Goal: Task Accomplishment & Management: Complete application form

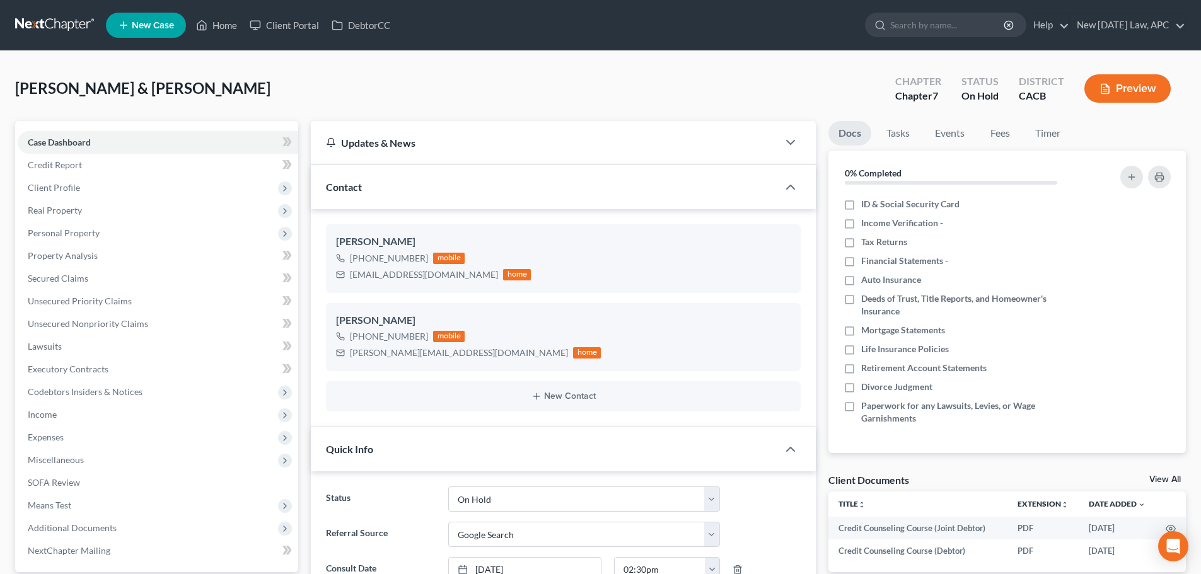
select select "6"
select select "4"
click at [90, 233] on span "Personal Property" at bounding box center [64, 233] width 72 height 11
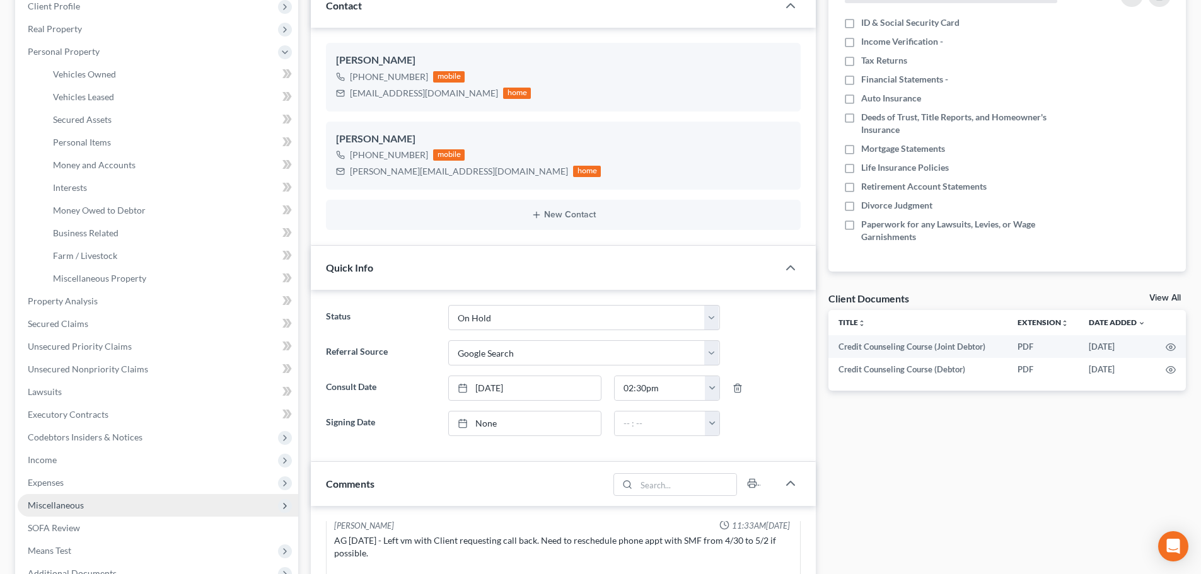
scroll to position [0, 0]
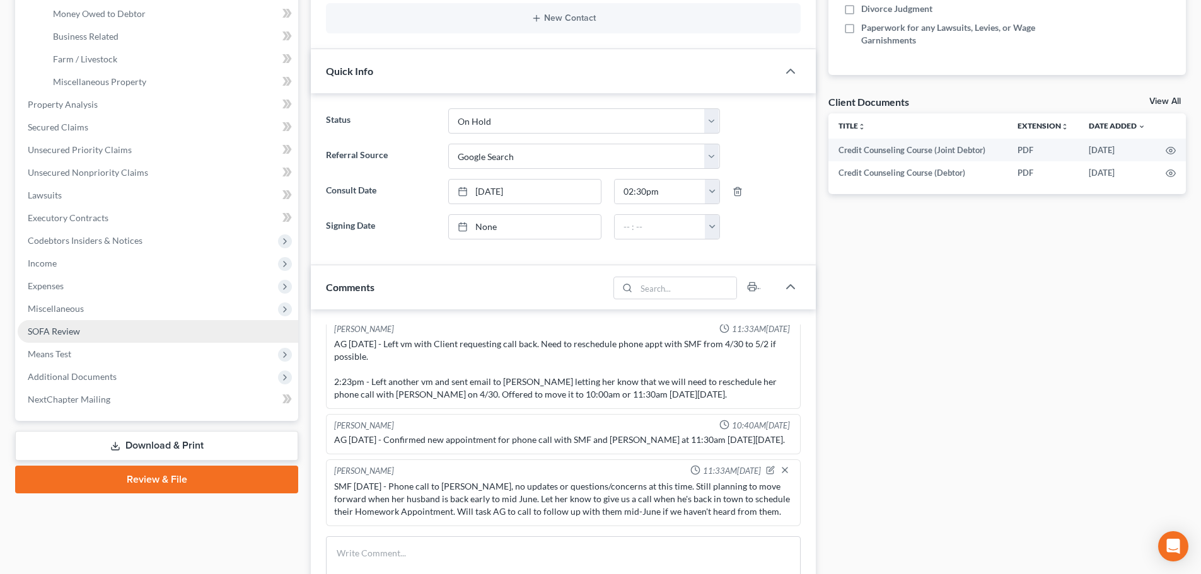
click at [100, 332] on link "SOFA Review" at bounding box center [158, 331] width 281 height 23
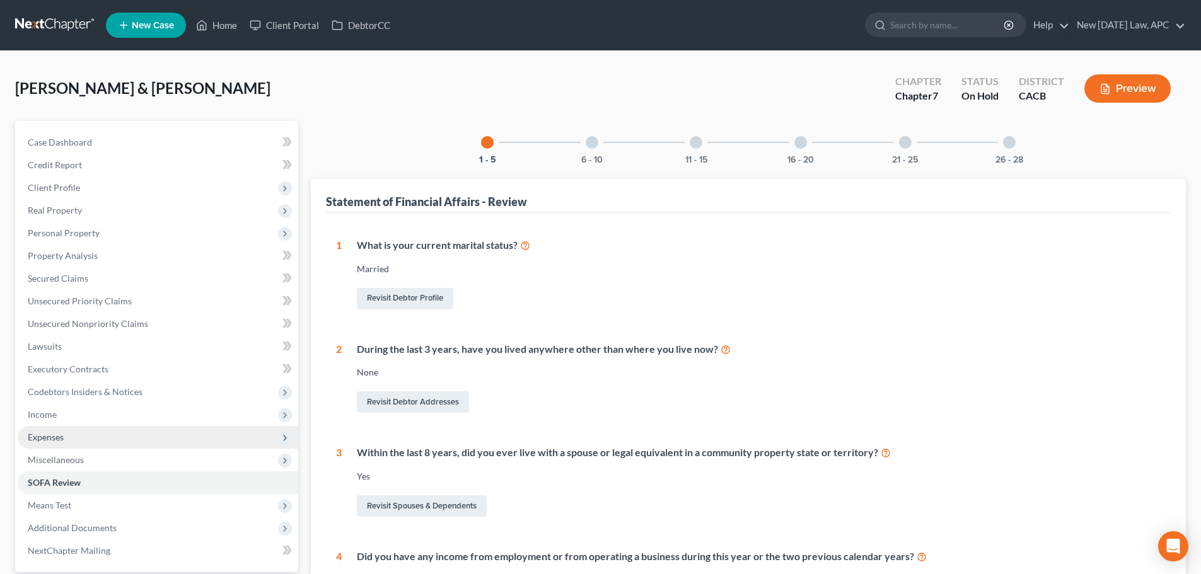
scroll to position [63, 0]
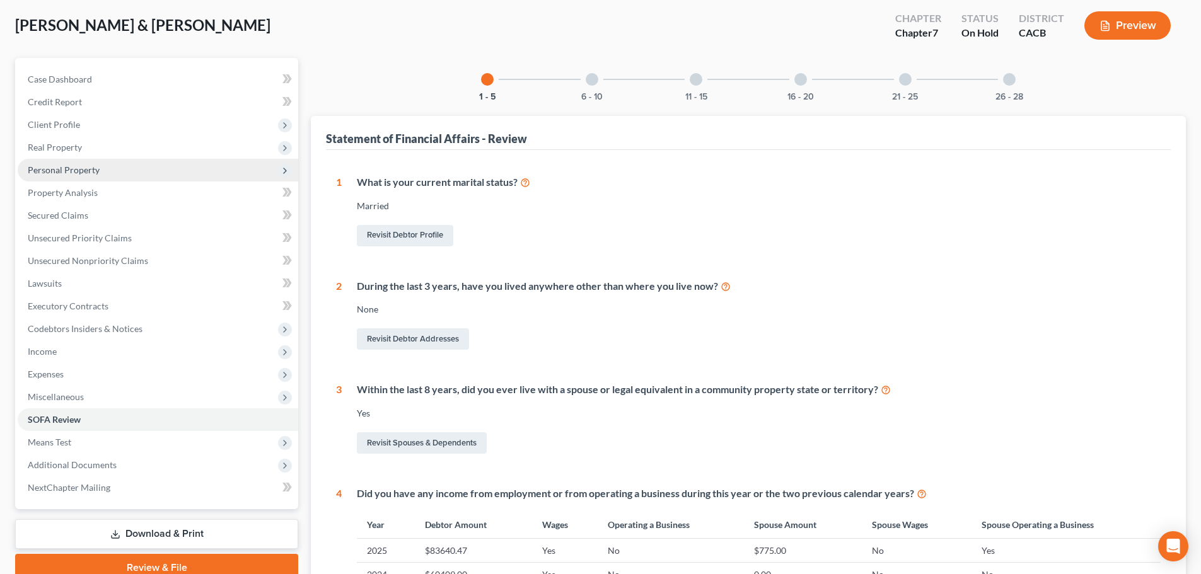
click at [75, 170] on span "Personal Property" at bounding box center [64, 170] width 72 height 11
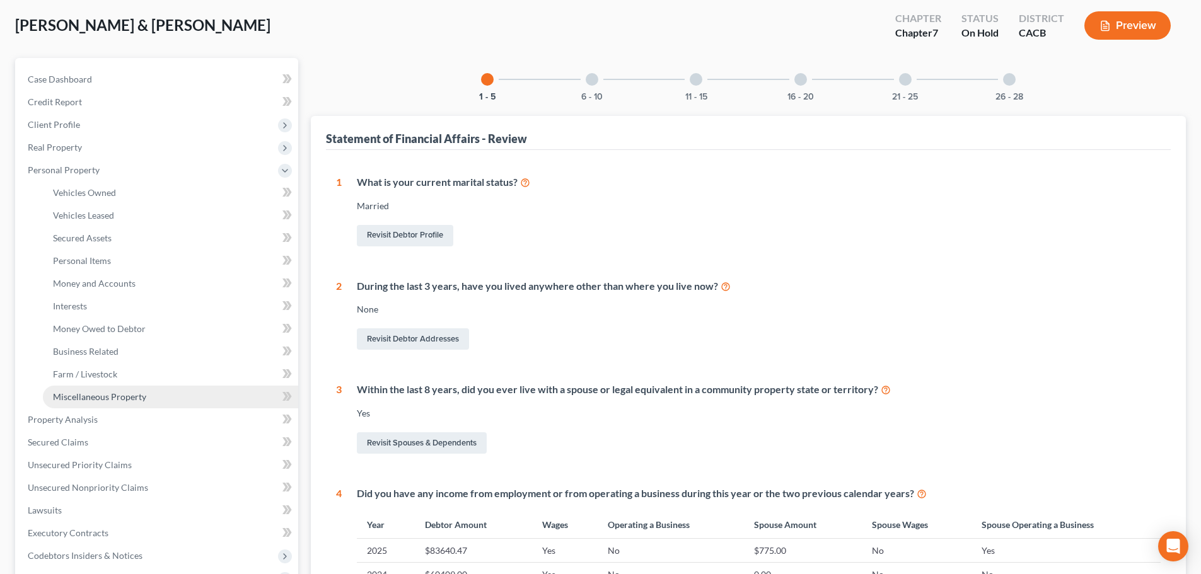
click at [108, 390] on link "Miscellaneous Property" at bounding box center [170, 397] width 255 height 23
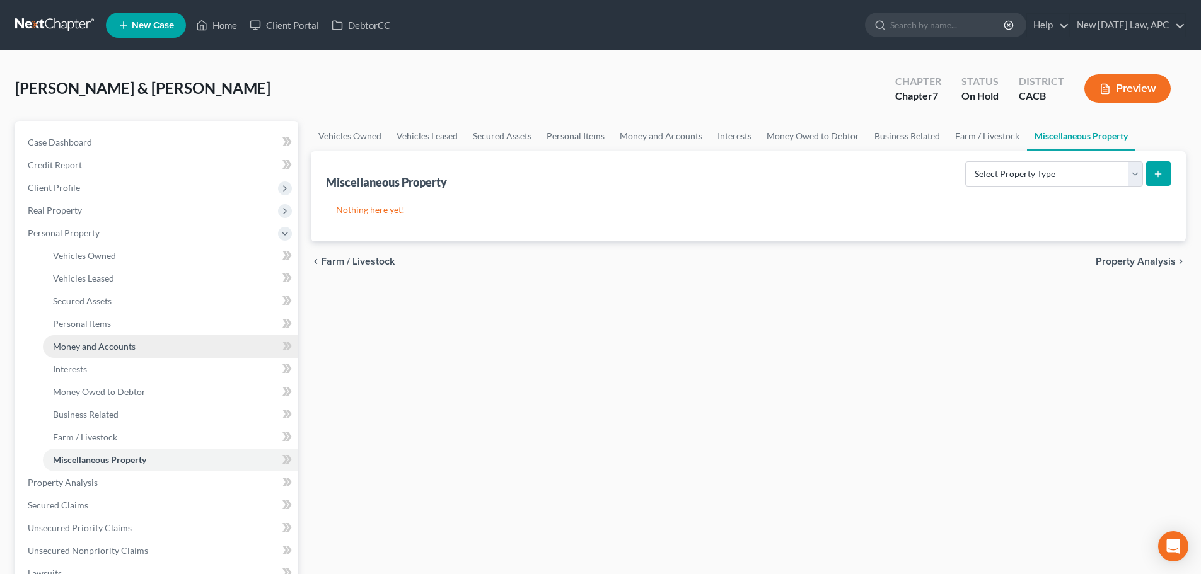
click at [81, 350] on span "Money and Accounts" at bounding box center [94, 346] width 83 height 11
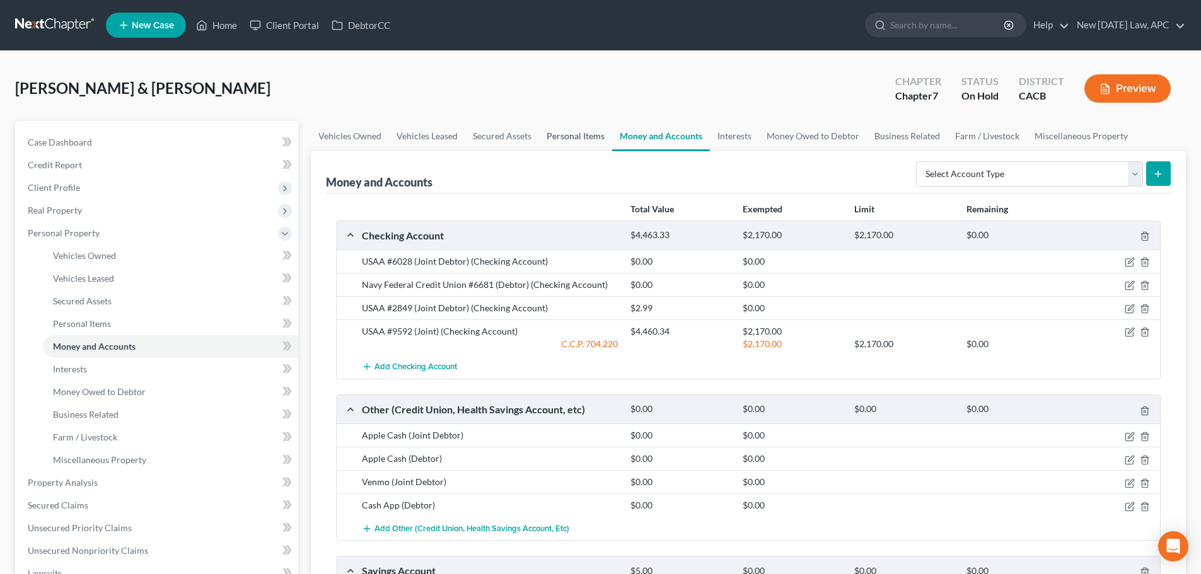
click at [557, 135] on link "Personal Items" at bounding box center [575, 136] width 73 height 30
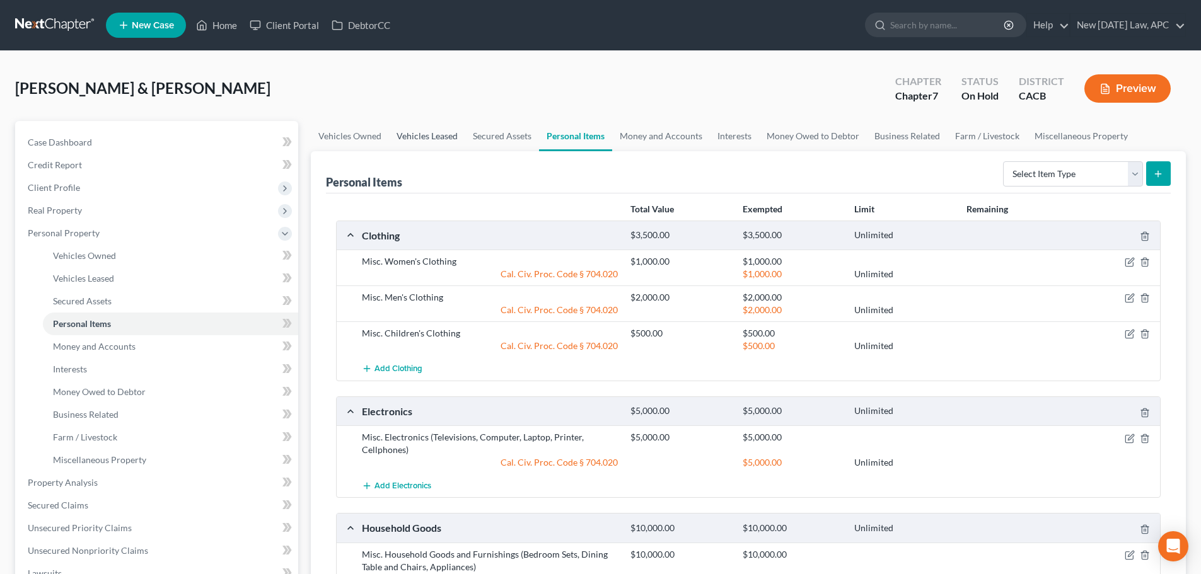
click at [443, 131] on link "Vehicles Leased" at bounding box center [427, 136] width 76 height 30
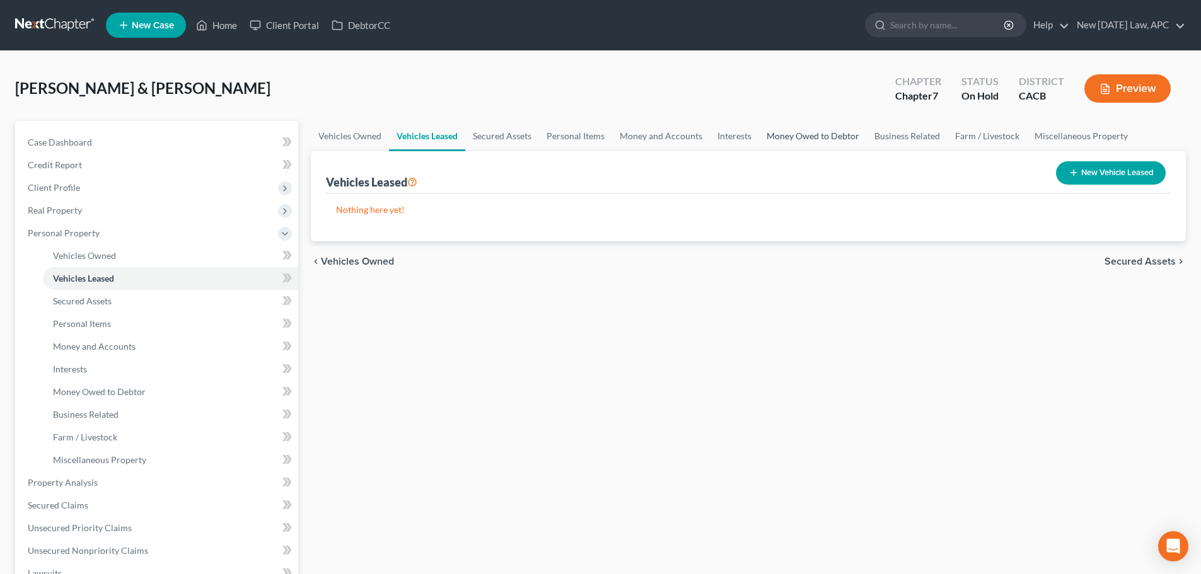
click at [842, 131] on link "Money Owed to Debtor" at bounding box center [813, 136] width 108 height 30
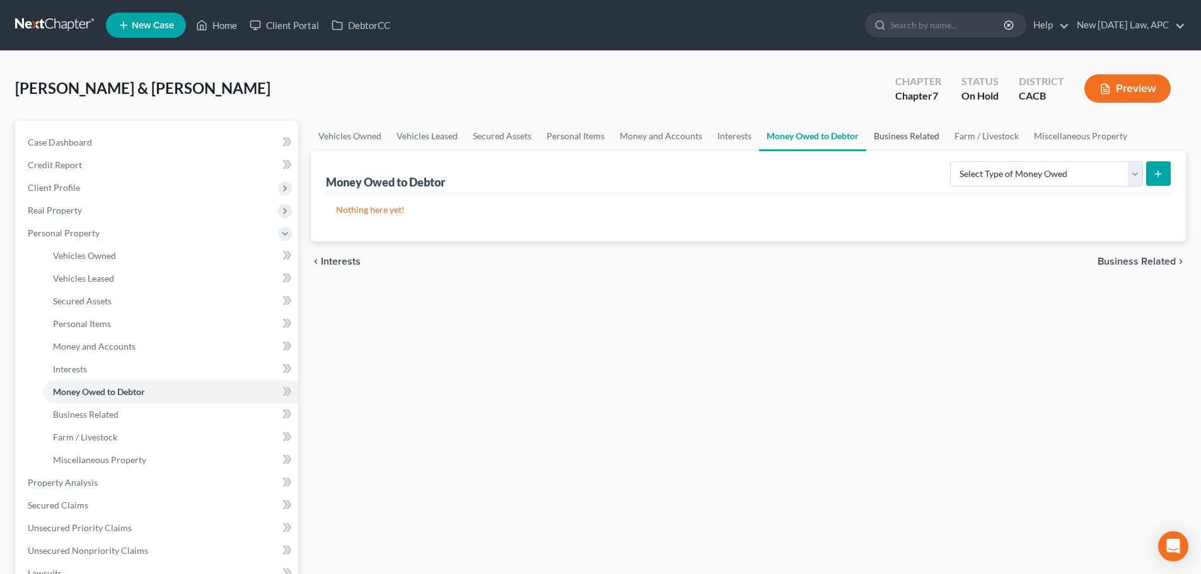
click at [914, 133] on link "Business Related" at bounding box center [906, 136] width 81 height 30
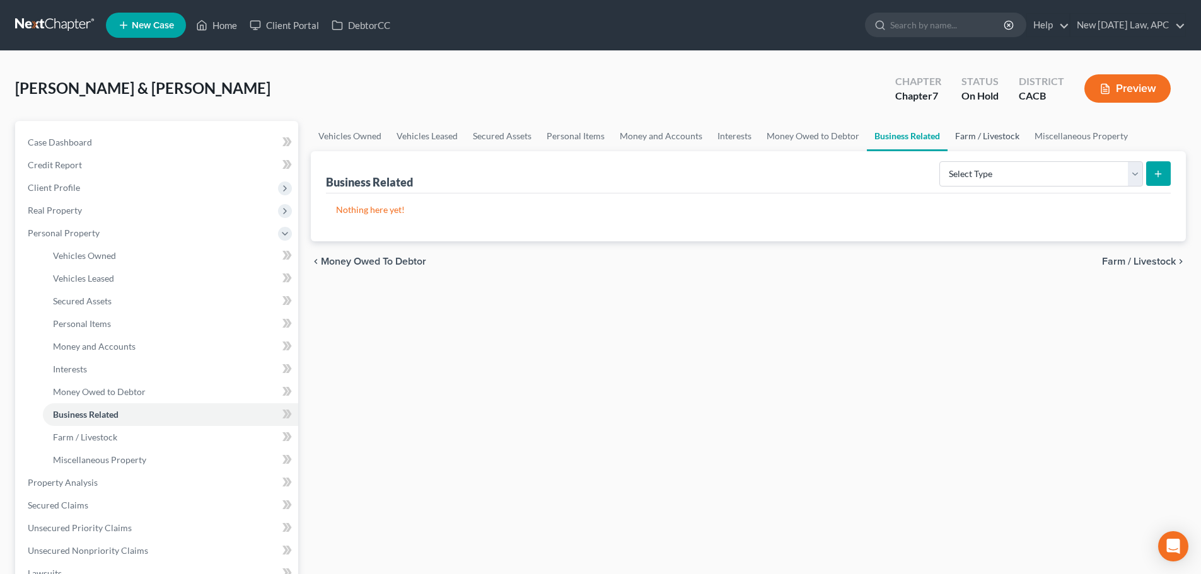
click at [976, 134] on link "Farm / Livestock" at bounding box center [987, 136] width 79 height 30
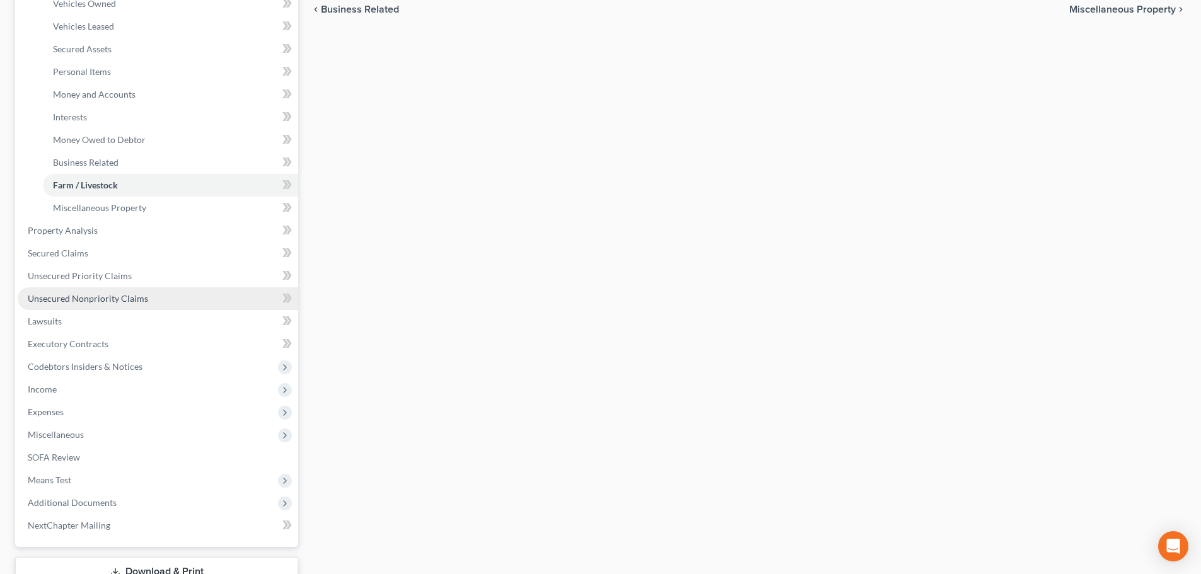
scroll to position [315, 0]
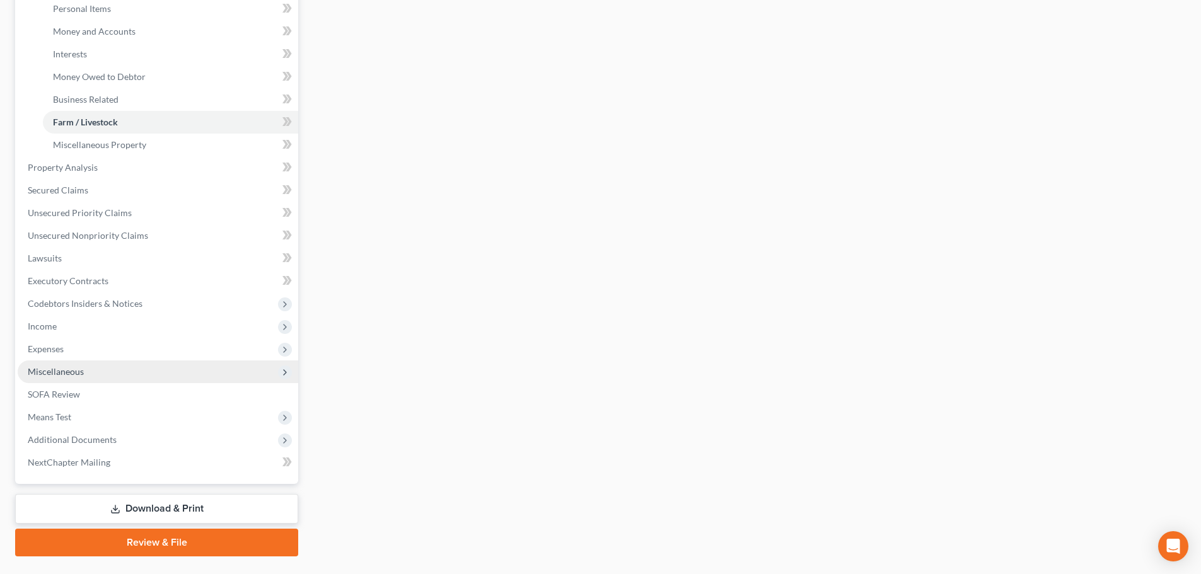
click at [33, 369] on span "Miscellaneous" at bounding box center [56, 371] width 56 height 11
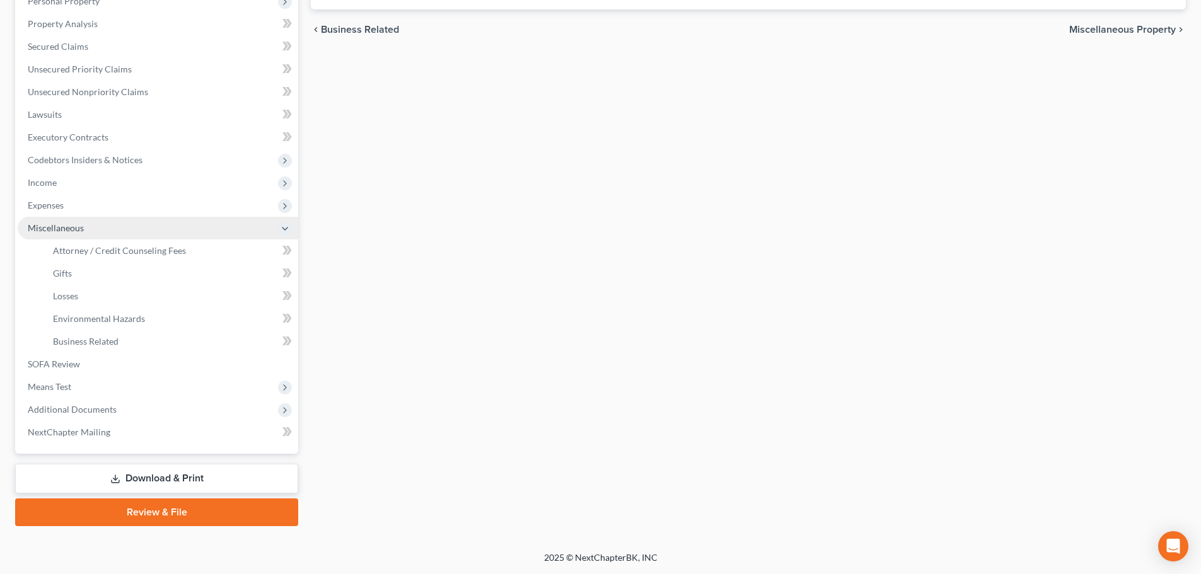
scroll to position [232, 0]
click at [62, 196] on span "Expenses" at bounding box center [158, 205] width 281 height 23
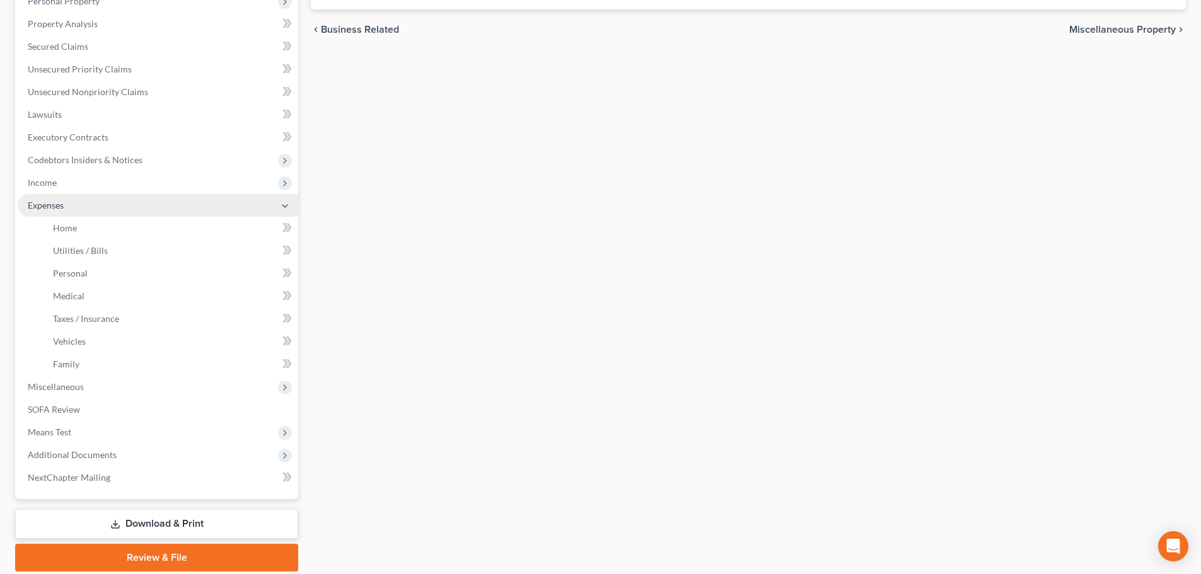
scroll to position [238, 0]
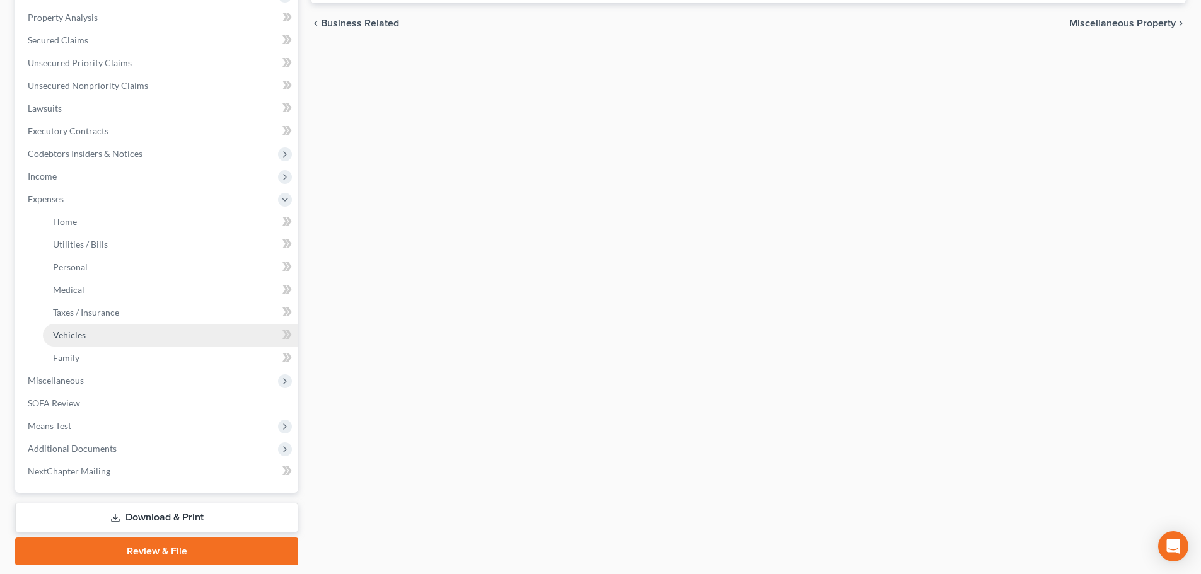
click at [82, 334] on span "Vehicles" at bounding box center [69, 335] width 33 height 11
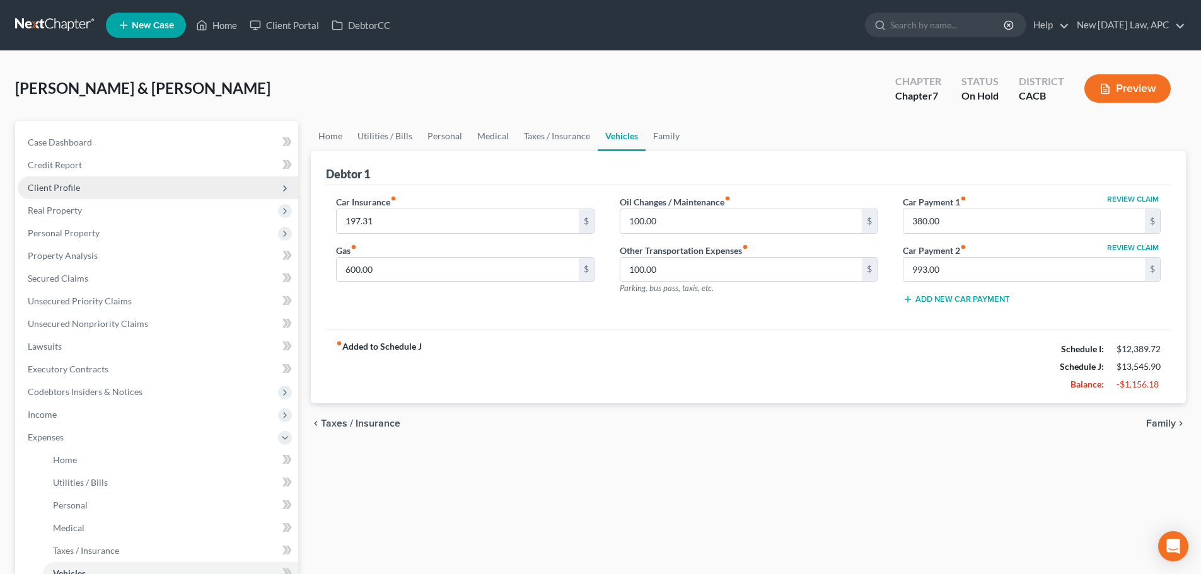
click at [70, 177] on span "Client Profile" at bounding box center [158, 188] width 281 height 23
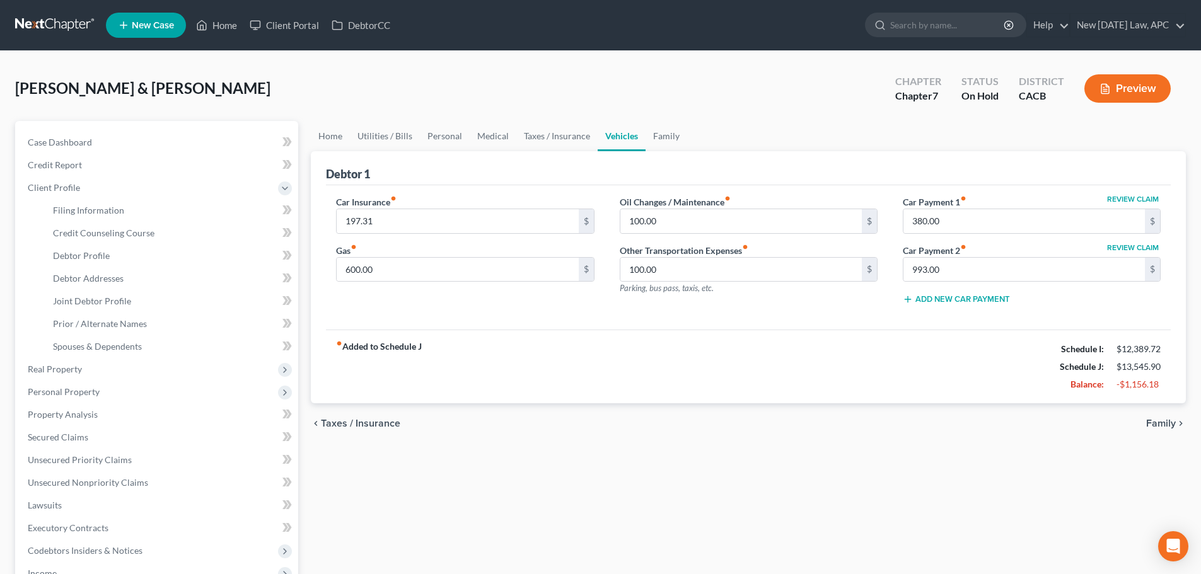
click at [59, 30] on link at bounding box center [55, 25] width 81 height 23
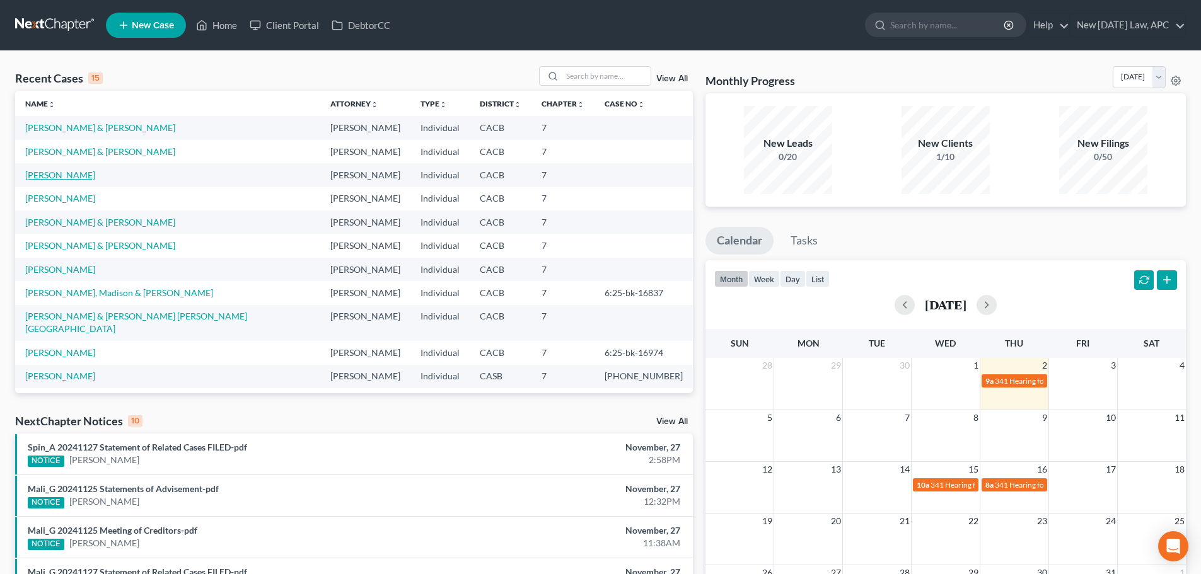
click at [67, 175] on link "Singh, Manuel" at bounding box center [60, 175] width 70 height 11
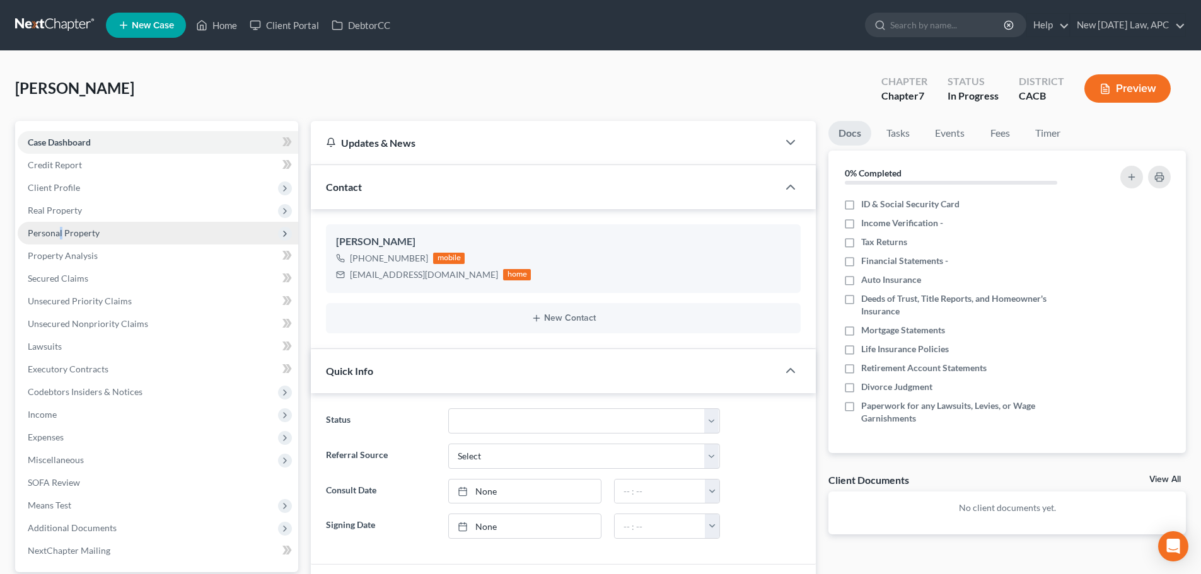
click at [61, 234] on span "Personal Property" at bounding box center [64, 233] width 72 height 11
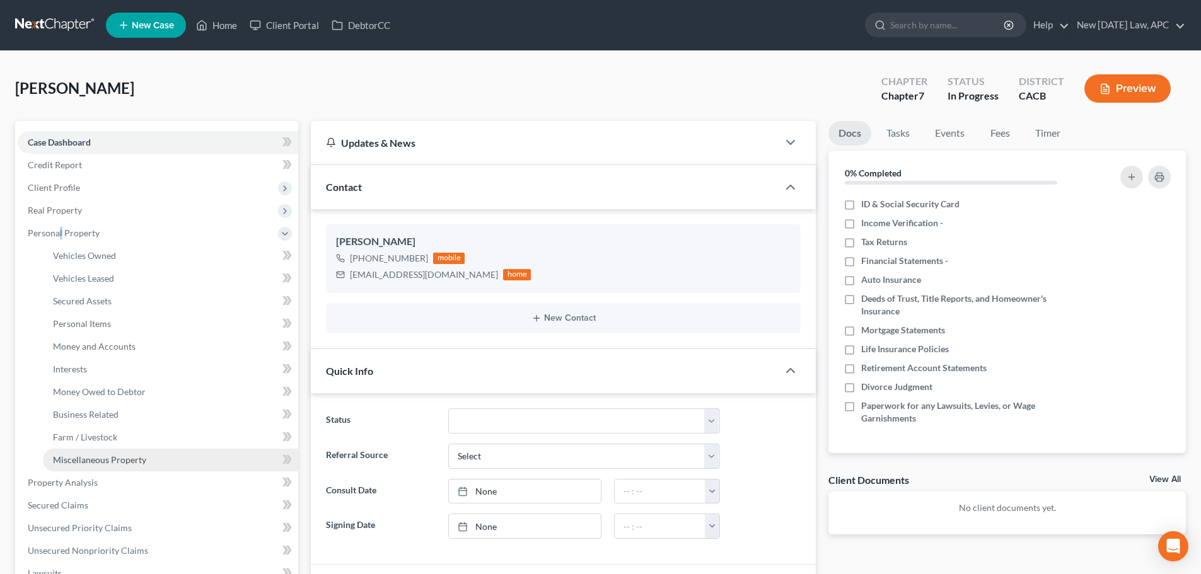
click at [82, 459] on span "Miscellaneous Property" at bounding box center [99, 460] width 93 height 11
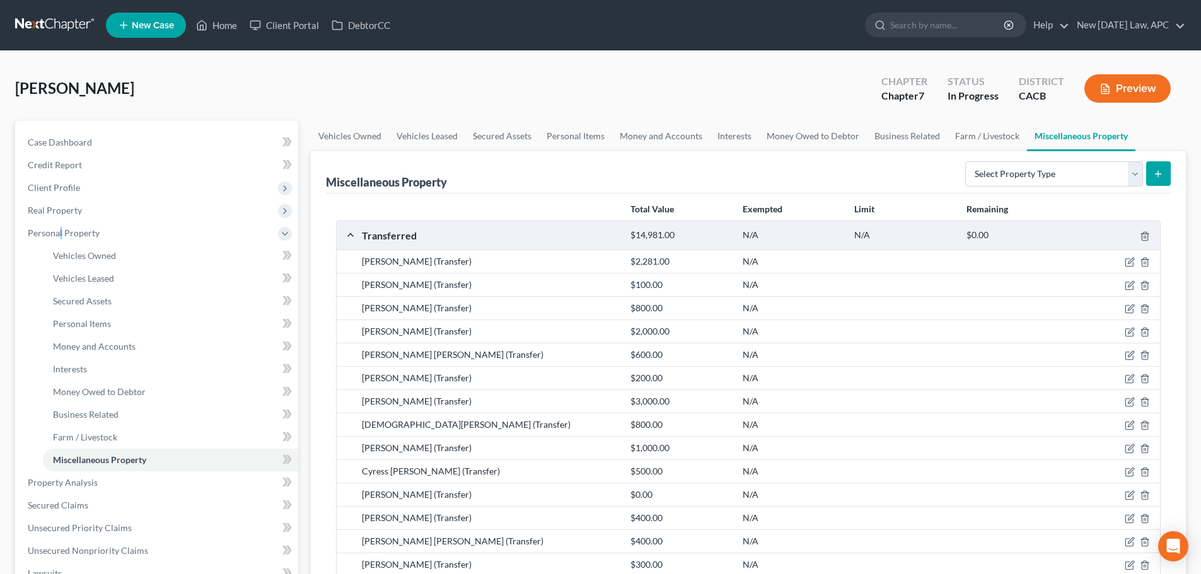
click at [1155, 79] on button "Preview" at bounding box center [1128, 88] width 86 height 28
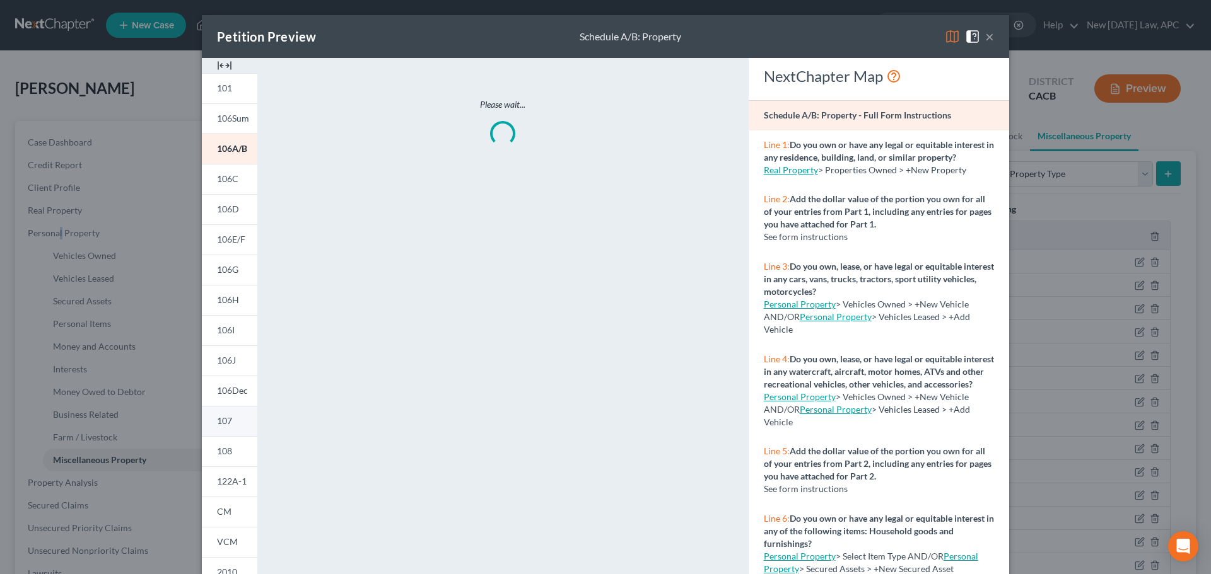
click at [226, 421] on span "107" at bounding box center [224, 421] width 15 height 11
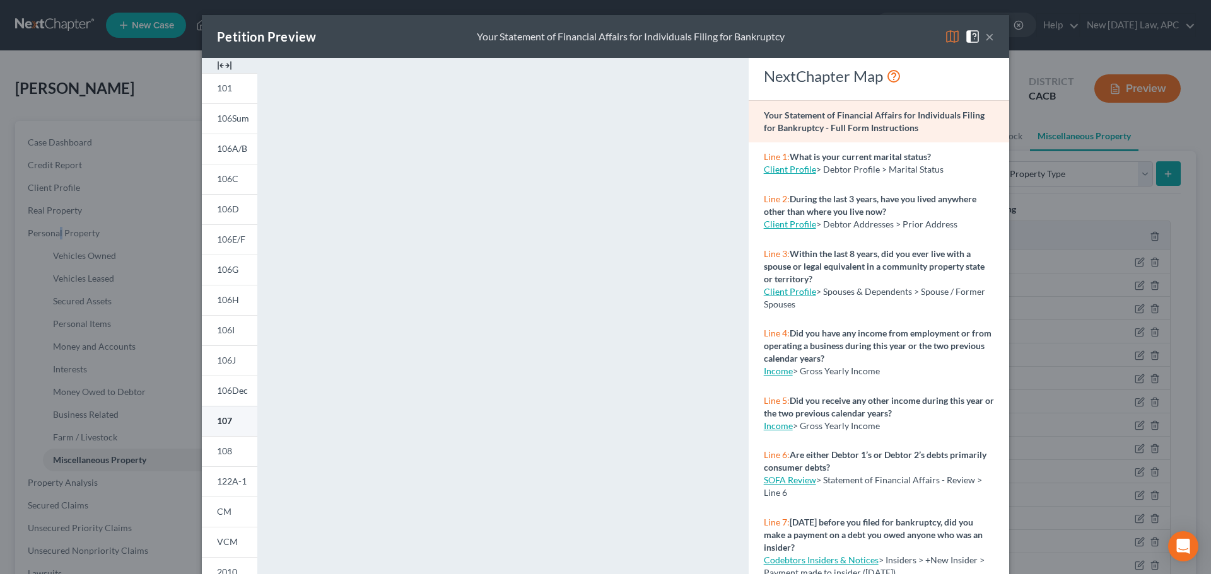
click at [224, 423] on span "107" at bounding box center [224, 421] width 15 height 11
click at [986, 33] on button "×" at bounding box center [989, 36] width 9 height 15
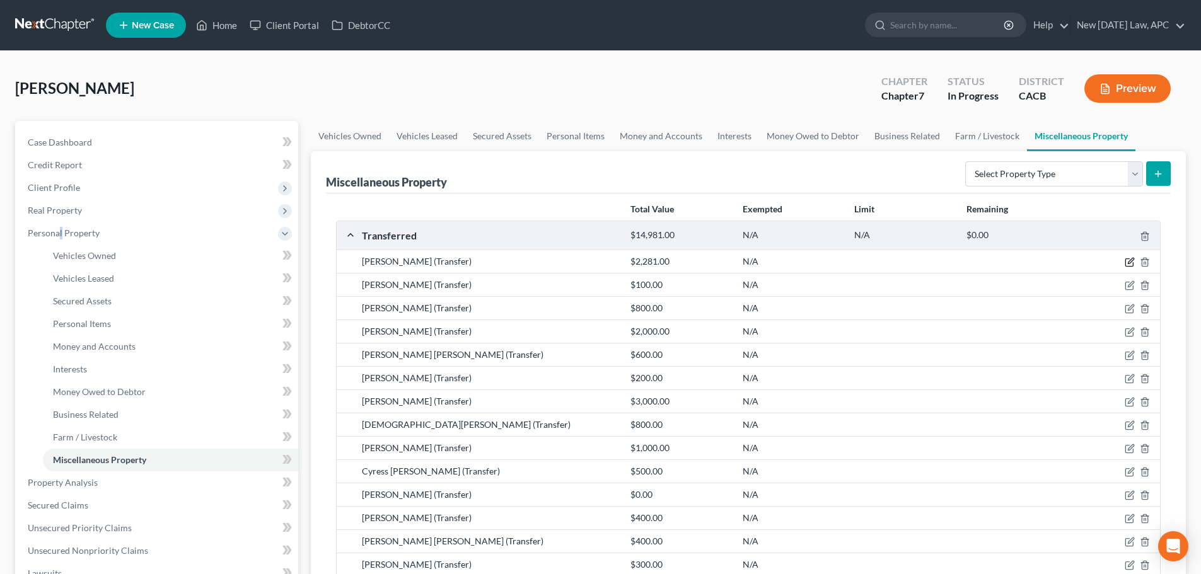
click at [1131, 260] on icon "button" at bounding box center [1131, 262] width 6 height 6
select select "Ordinary (within 2 years)"
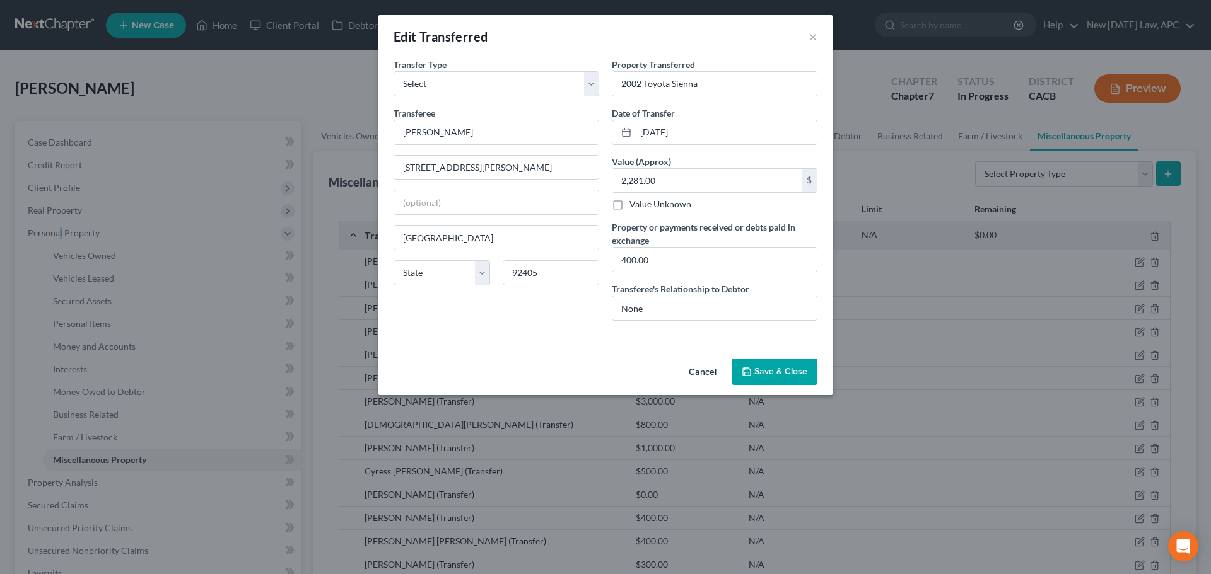
click at [701, 368] on button "Cancel" at bounding box center [703, 372] width 48 height 25
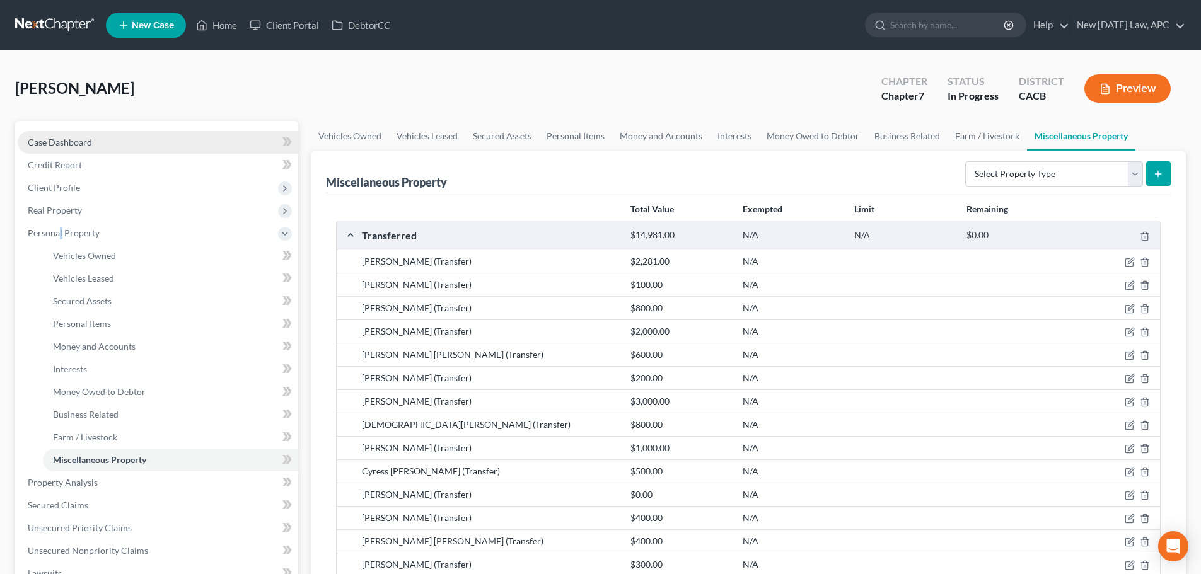
drag, startPoint x: 83, startPoint y: 151, endPoint x: 90, endPoint y: 143, distance: 10.3
click at [83, 151] on link "Case Dashboard" at bounding box center [158, 142] width 281 height 23
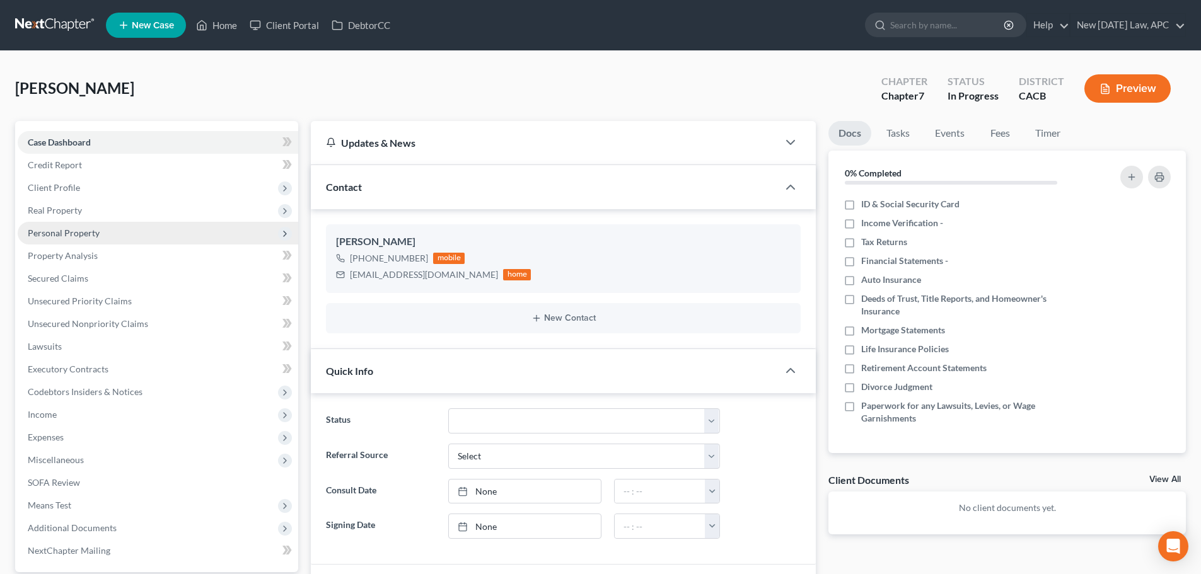
click at [88, 233] on span "Personal Property" at bounding box center [64, 233] width 72 height 11
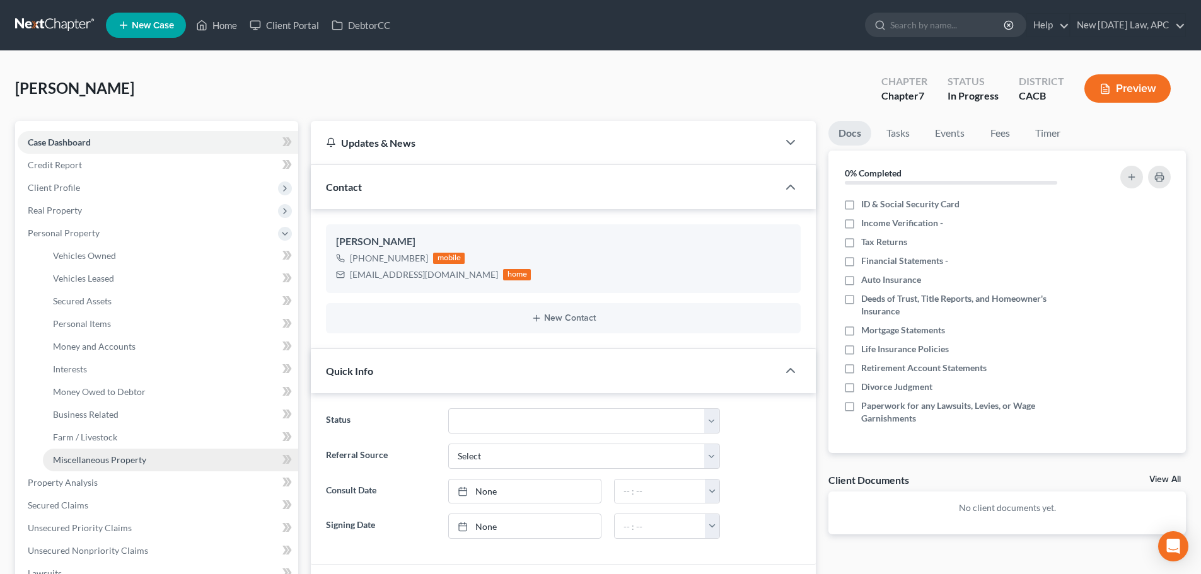
click at [132, 464] on span "Miscellaneous Property" at bounding box center [99, 460] width 93 height 11
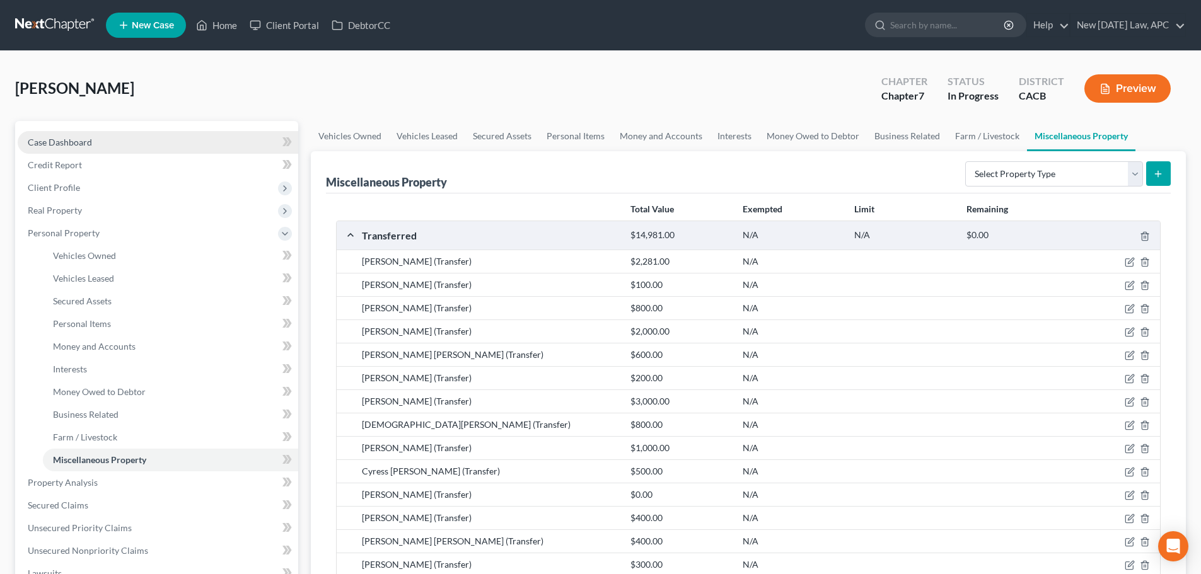
click at [56, 137] on span "Case Dashboard" at bounding box center [60, 142] width 64 height 11
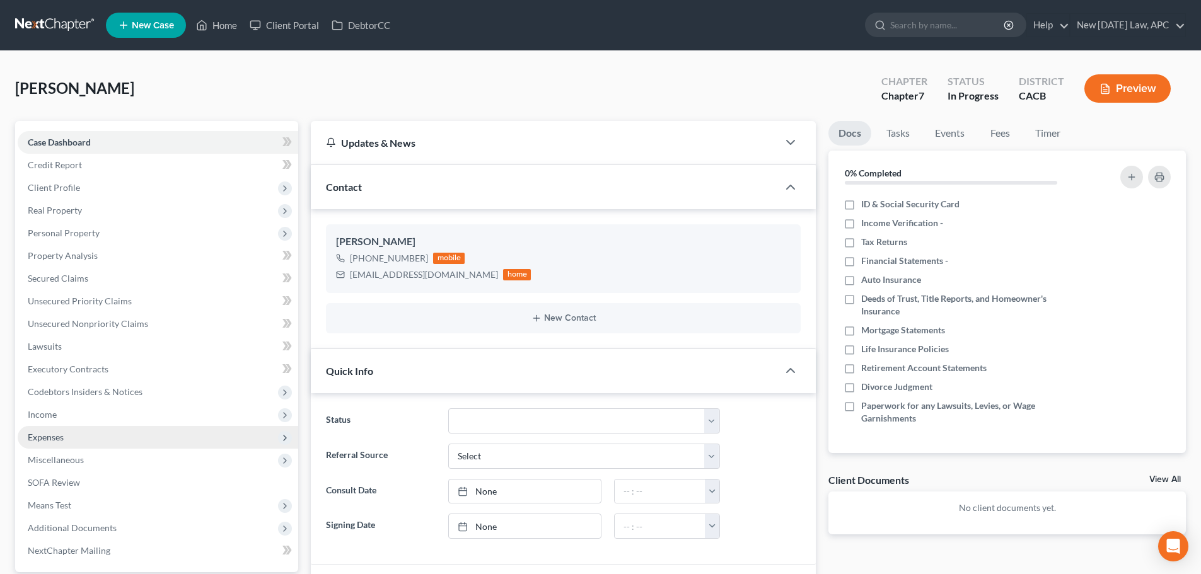
click at [60, 436] on span "Expenses" at bounding box center [46, 437] width 36 height 11
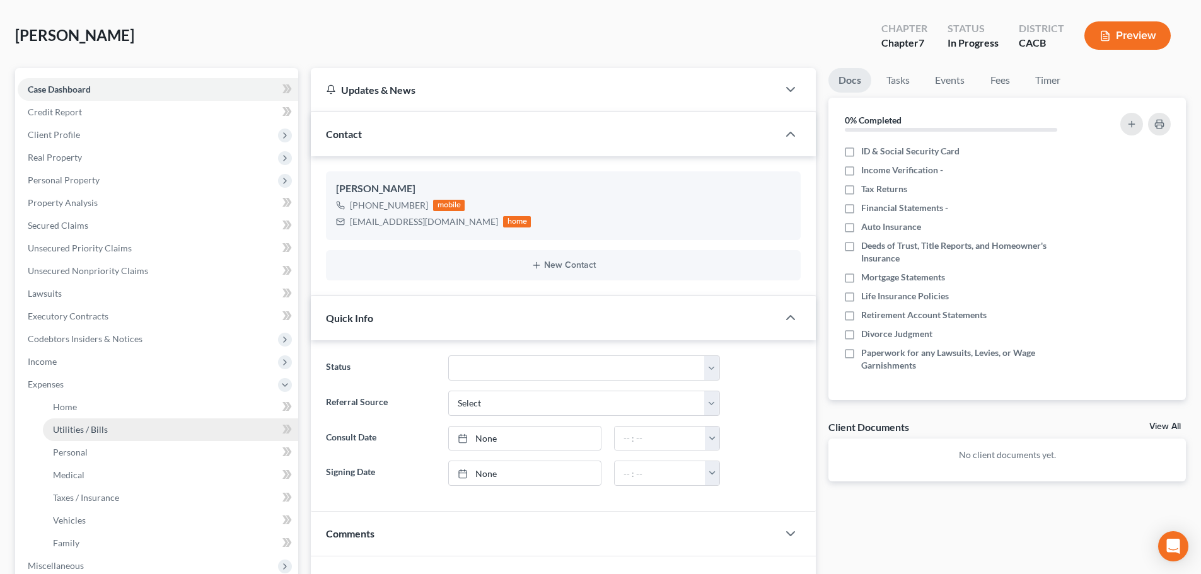
scroll to position [126, 0]
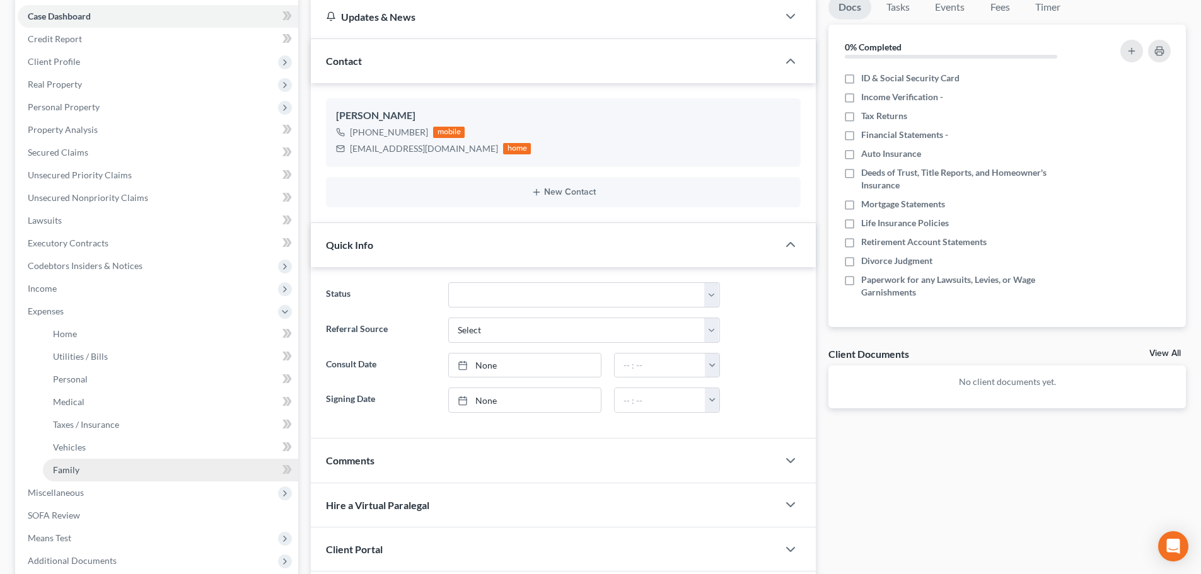
click at [88, 467] on link "Family" at bounding box center [170, 470] width 255 height 23
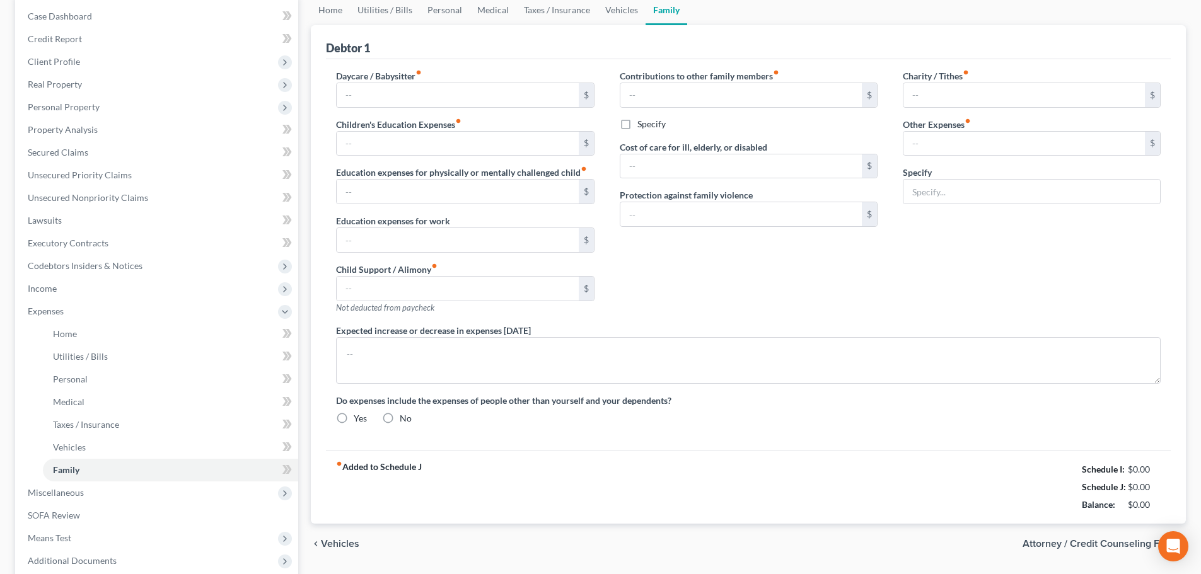
scroll to position [18, 0]
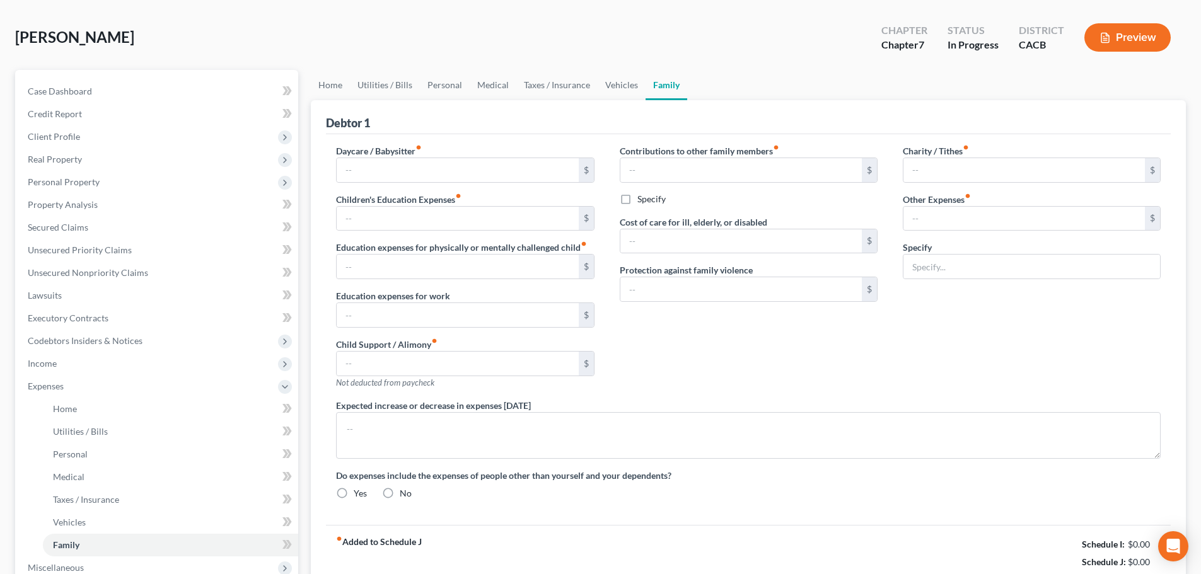
type input "0.00"
type input "20.00"
type input "0.00"
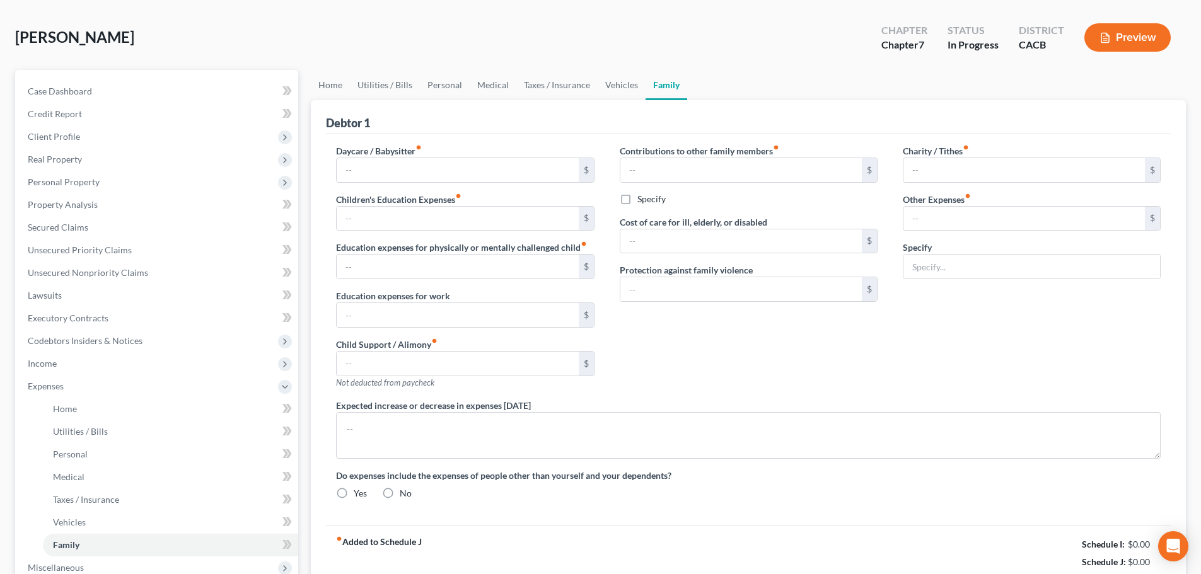
type input "0.00"
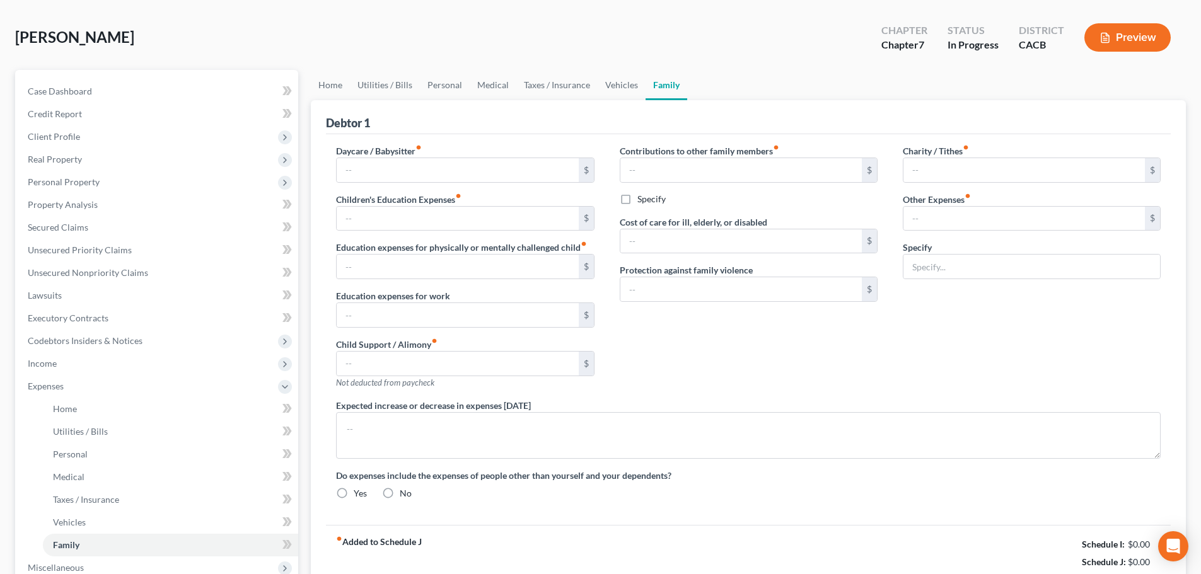
radio input "true"
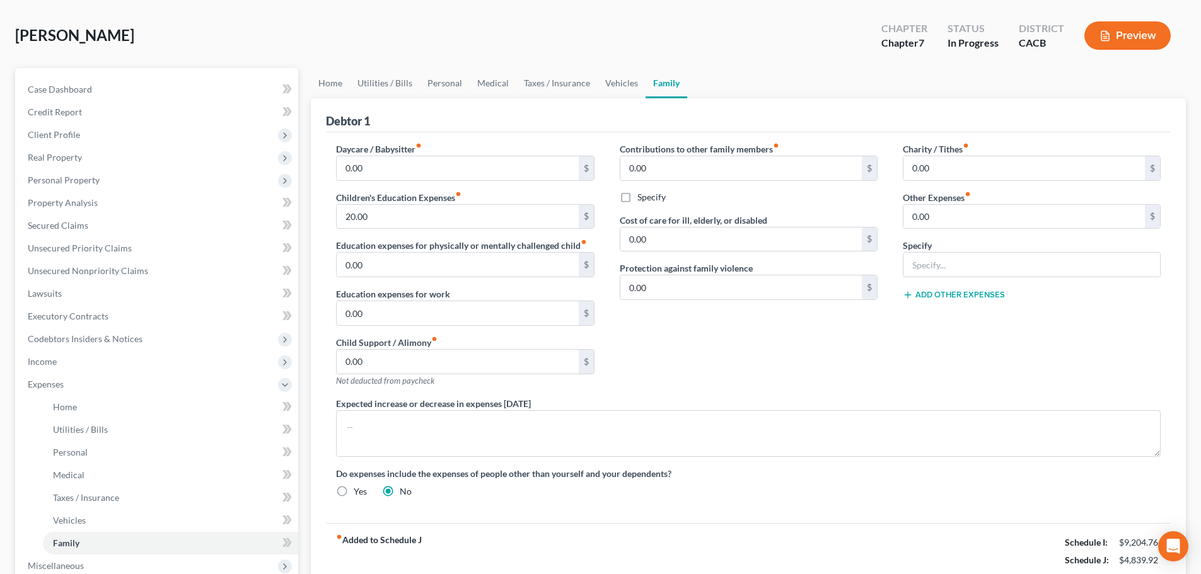
scroll to position [126, 0]
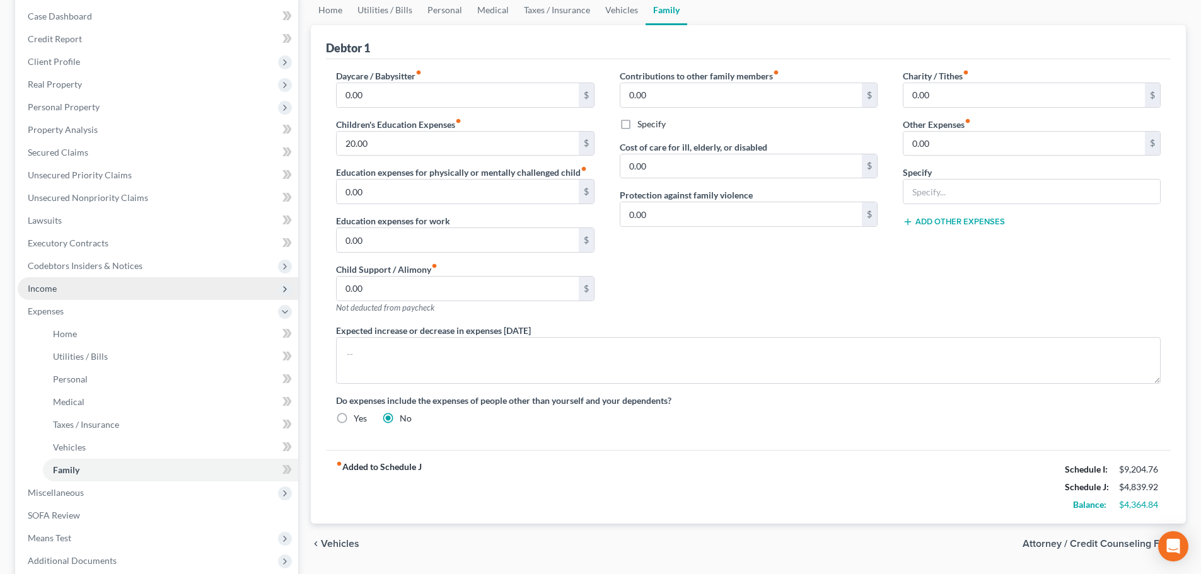
click at [78, 291] on span "Income" at bounding box center [158, 288] width 281 height 23
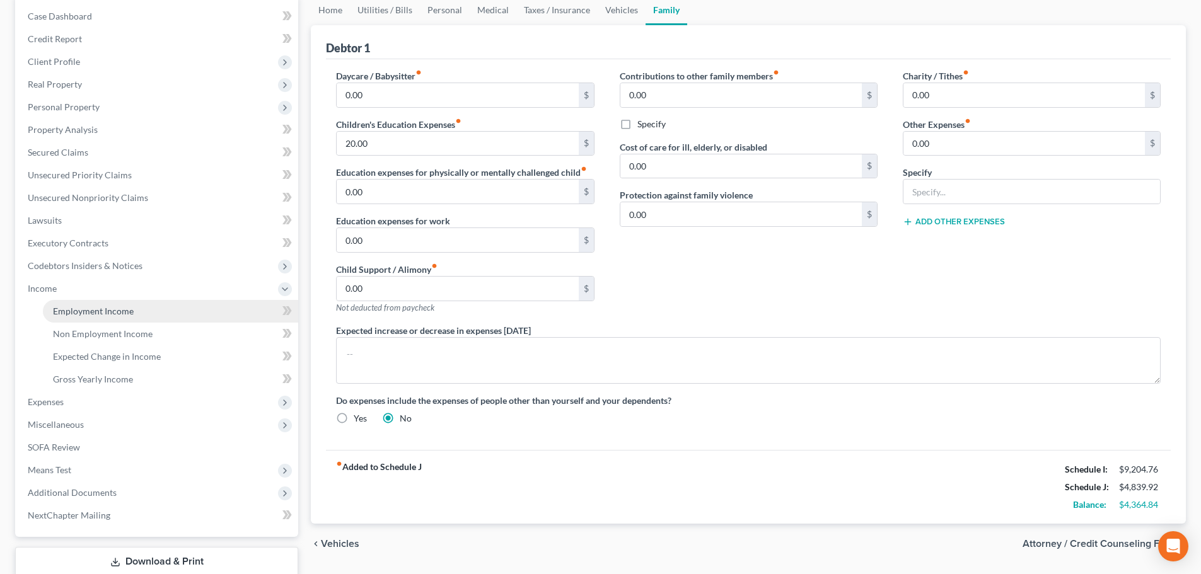
click at [103, 314] on span "Employment Income" at bounding box center [93, 311] width 81 height 11
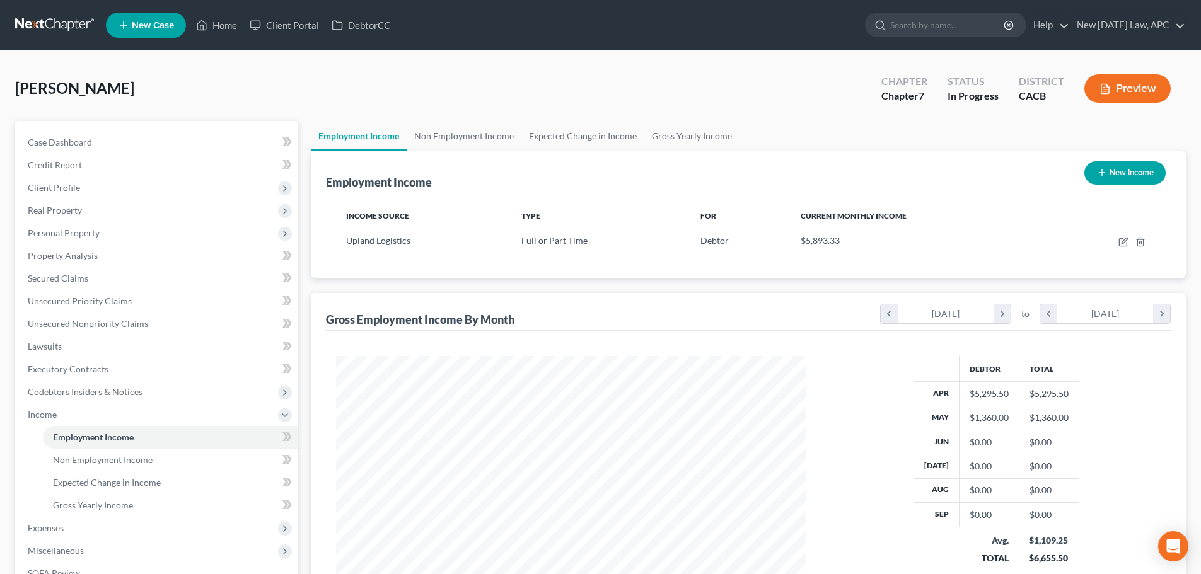
scroll to position [63, 0]
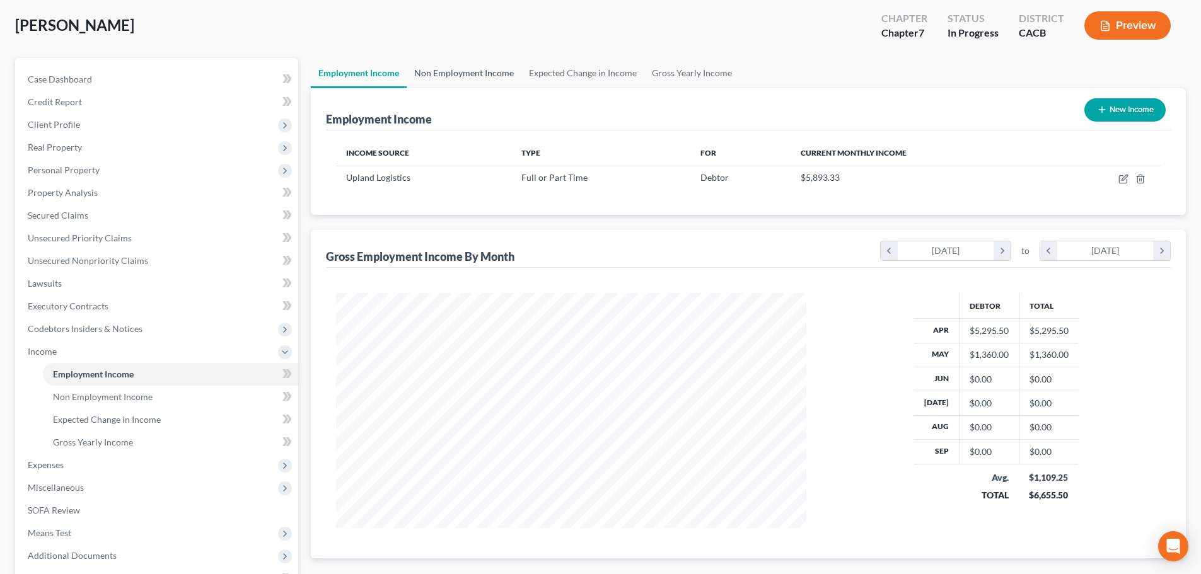
click at [484, 71] on link "Non Employment Income" at bounding box center [464, 73] width 115 height 30
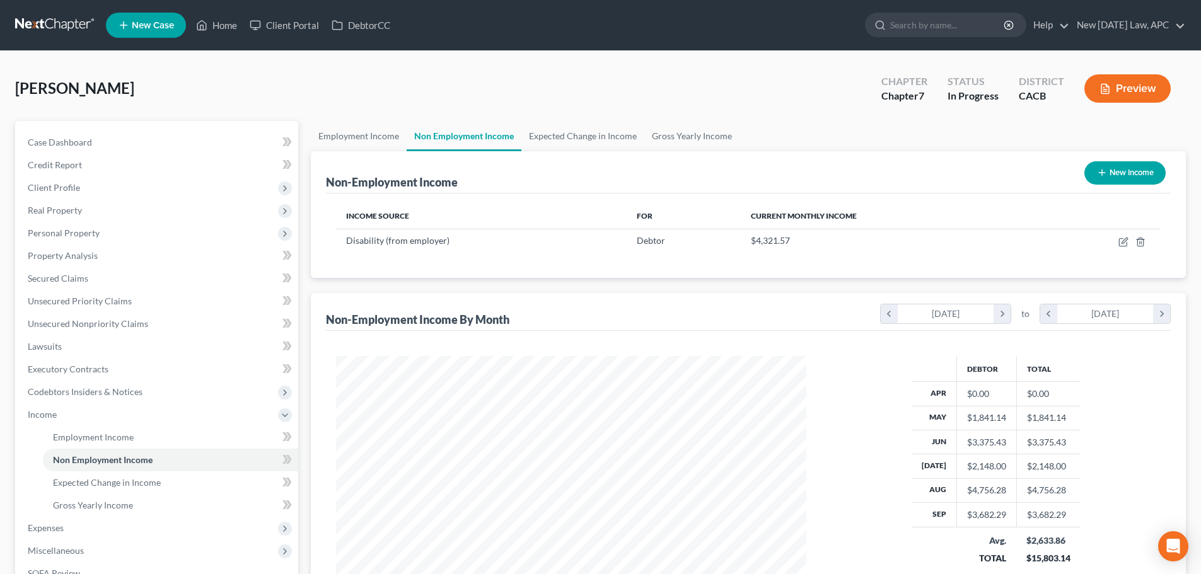
scroll to position [235, 496]
click at [387, 138] on link "Employment Income" at bounding box center [359, 136] width 96 height 30
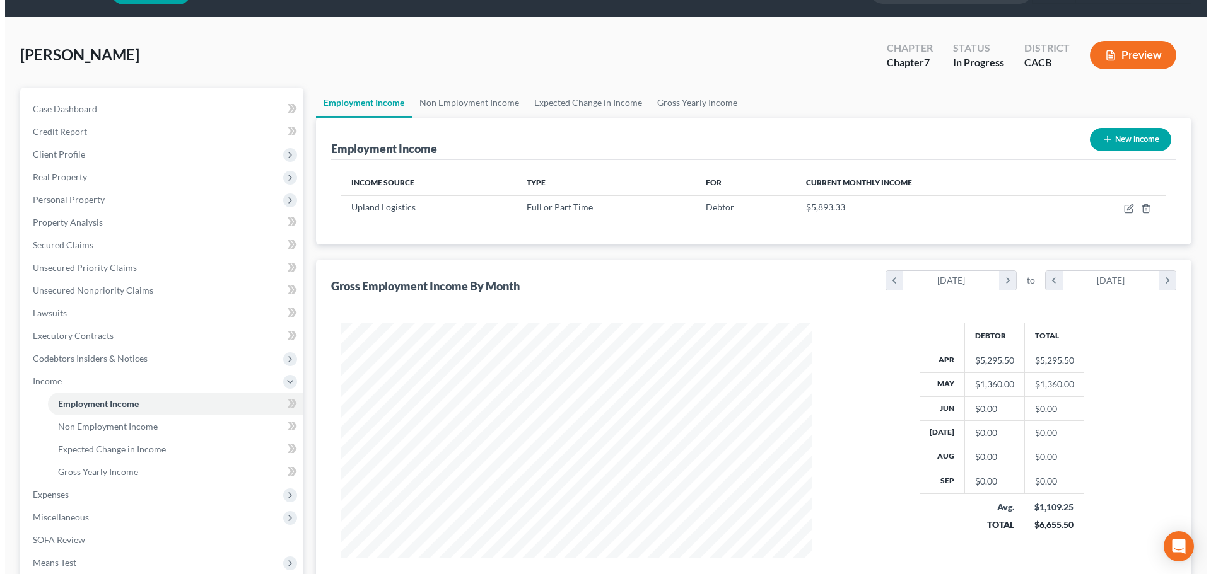
scroll to position [63, 0]
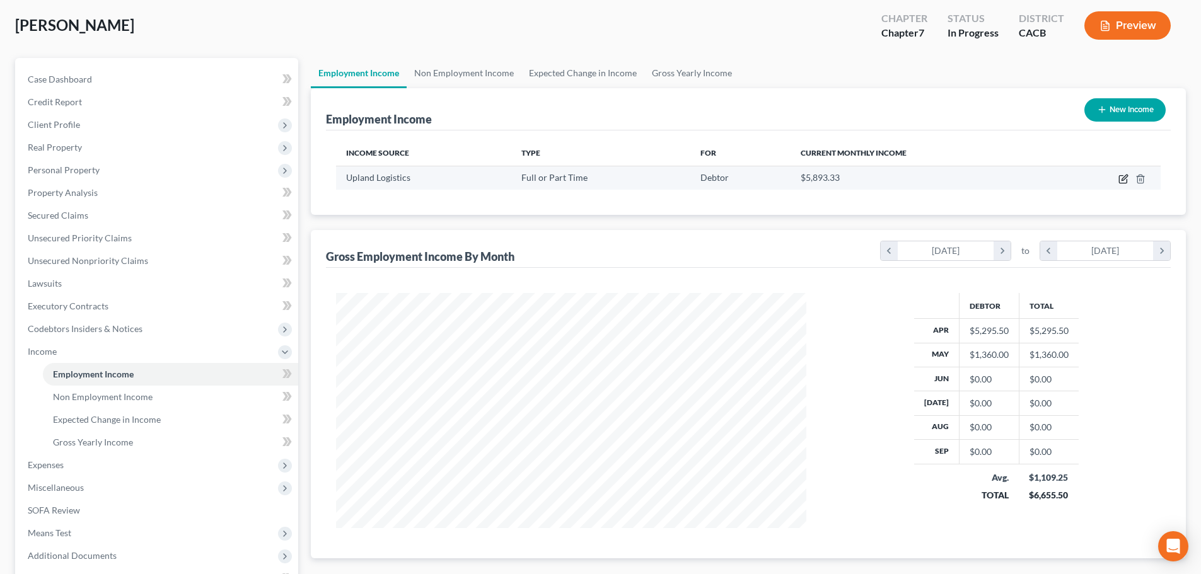
click at [1121, 182] on icon "button" at bounding box center [1124, 179] width 10 height 10
select select "0"
select select "4"
select select "3"
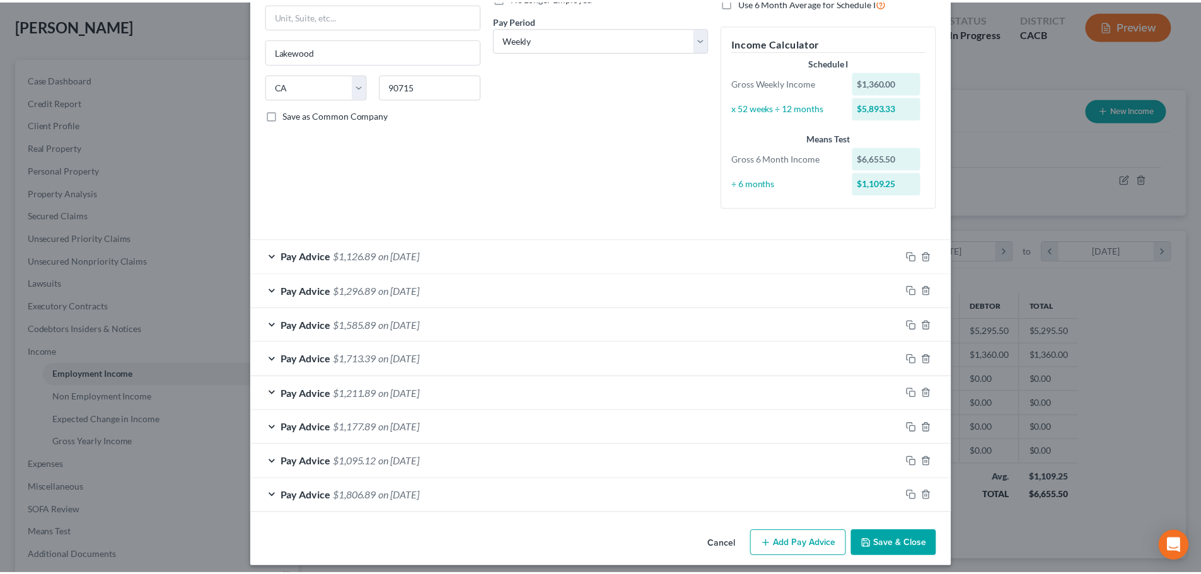
scroll to position [189, 0]
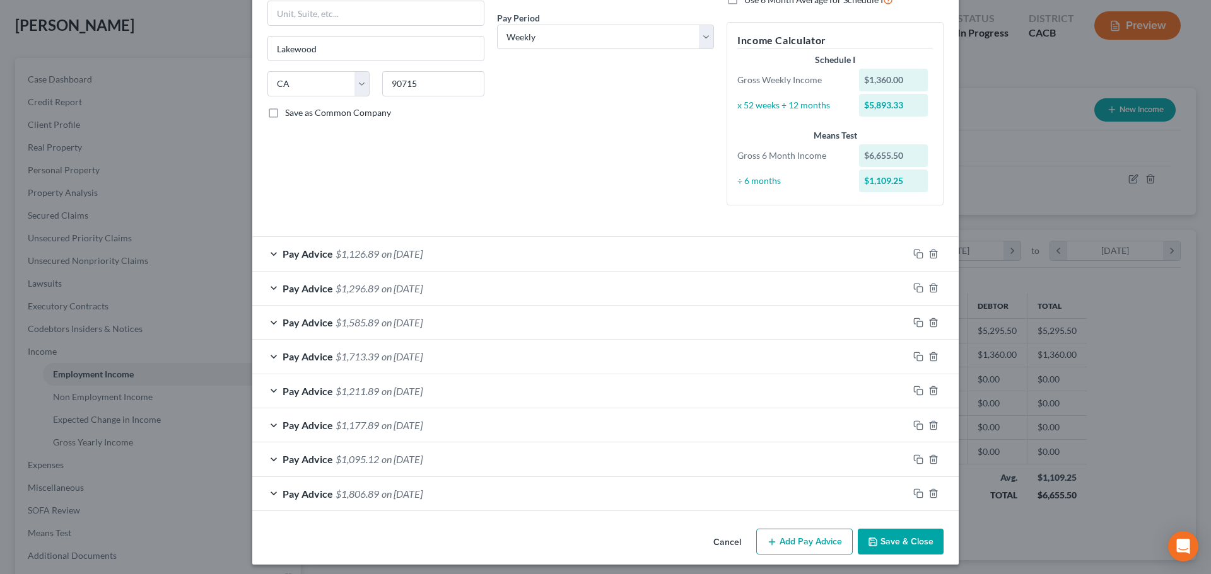
click at [722, 550] on button "Cancel" at bounding box center [727, 542] width 48 height 25
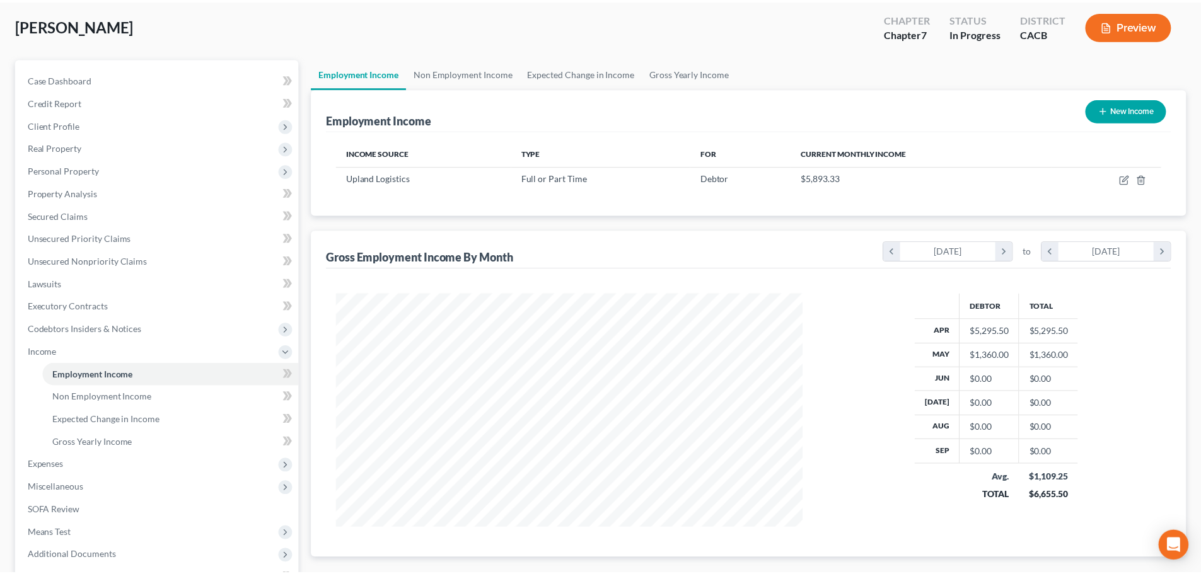
scroll to position [630387, 630126]
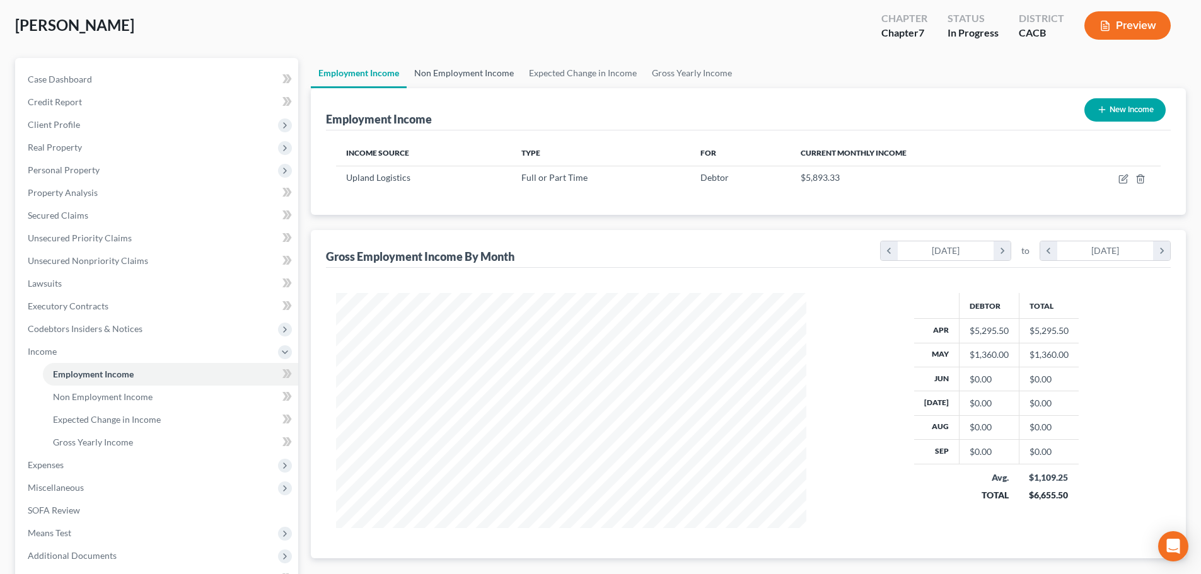
click at [444, 69] on link "Non Employment Income" at bounding box center [464, 73] width 115 height 30
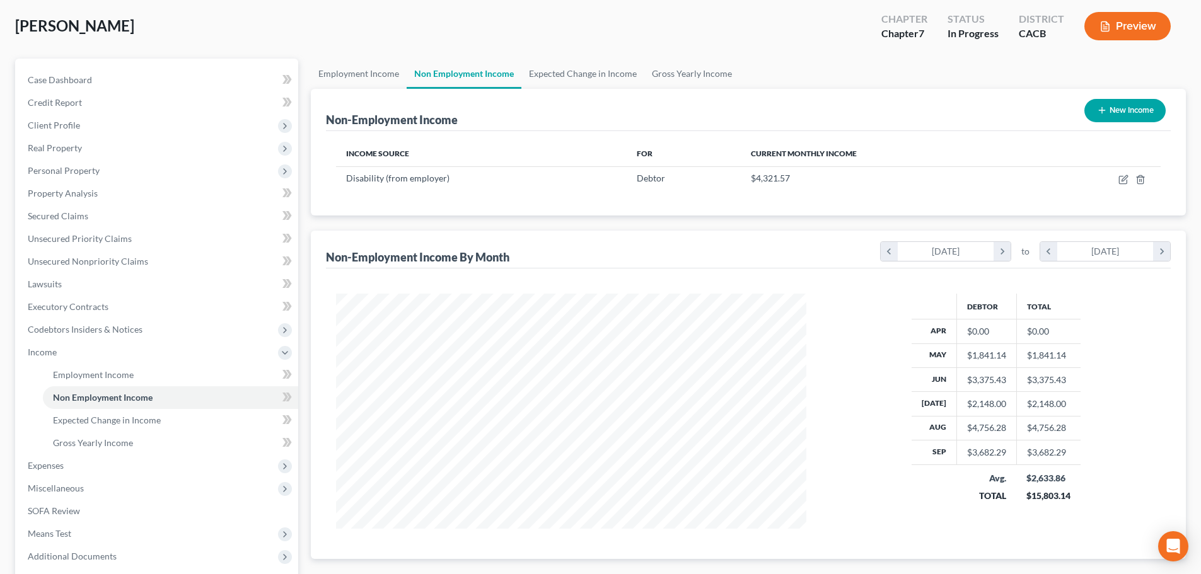
scroll to position [63, 0]
click at [73, 73] on link "Case Dashboard" at bounding box center [158, 79] width 281 height 23
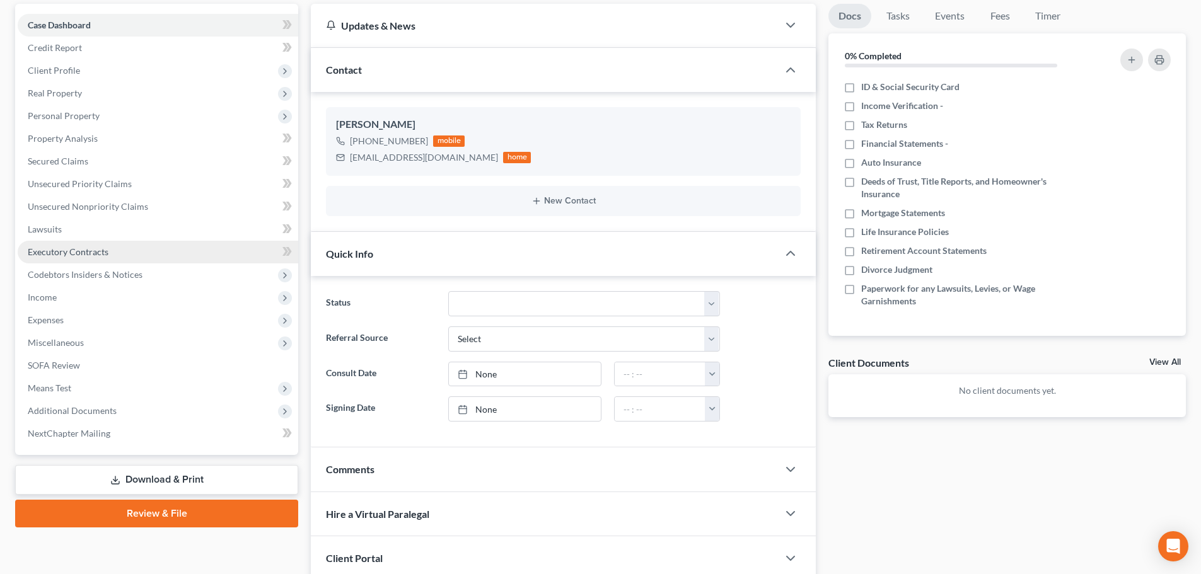
scroll to position [126, 0]
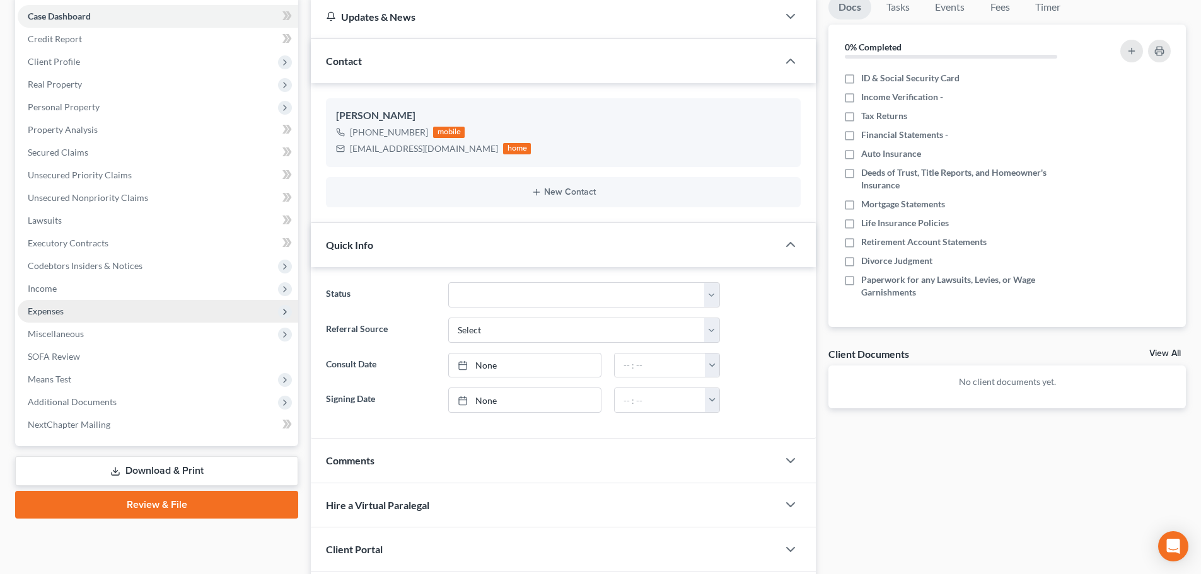
click at [93, 301] on span "Expenses" at bounding box center [158, 311] width 281 height 23
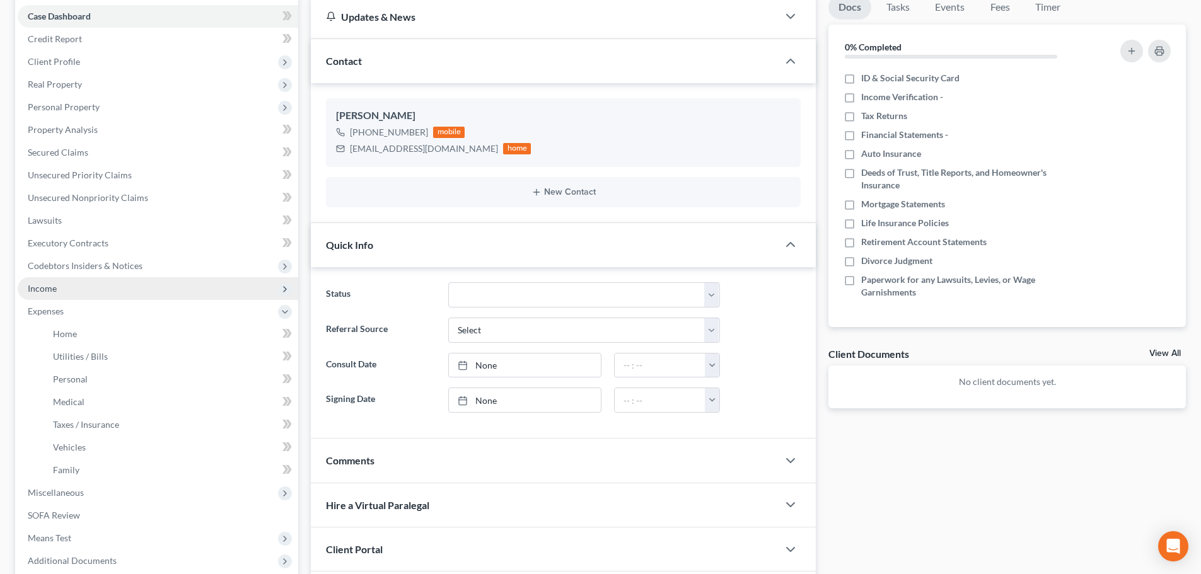
click at [89, 289] on span "Income" at bounding box center [158, 288] width 281 height 23
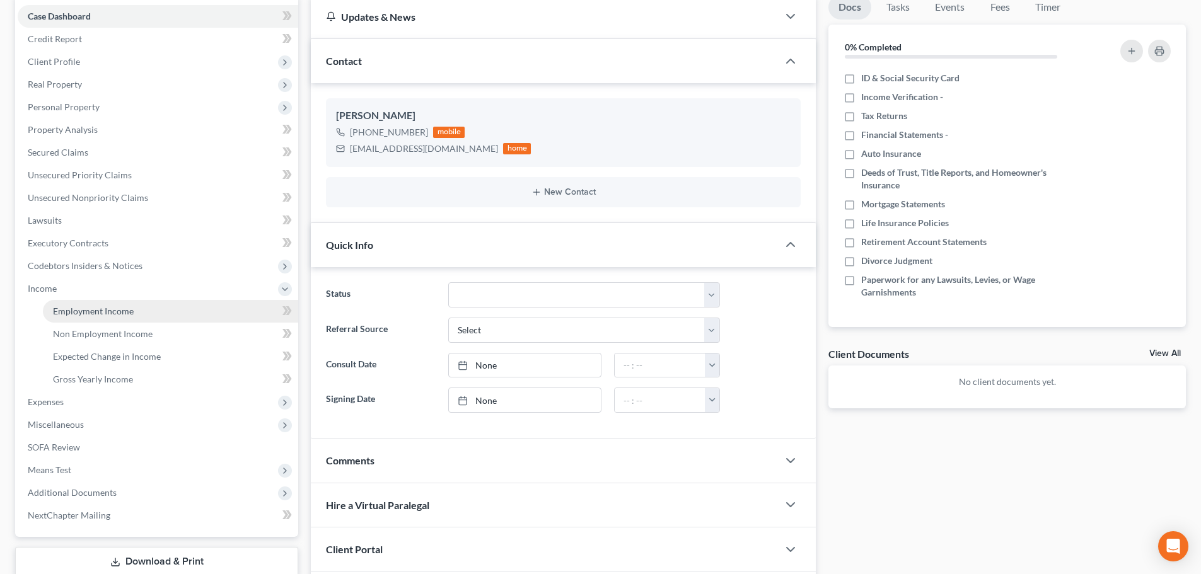
click at [92, 302] on link "Employment Income" at bounding box center [170, 311] width 255 height 23
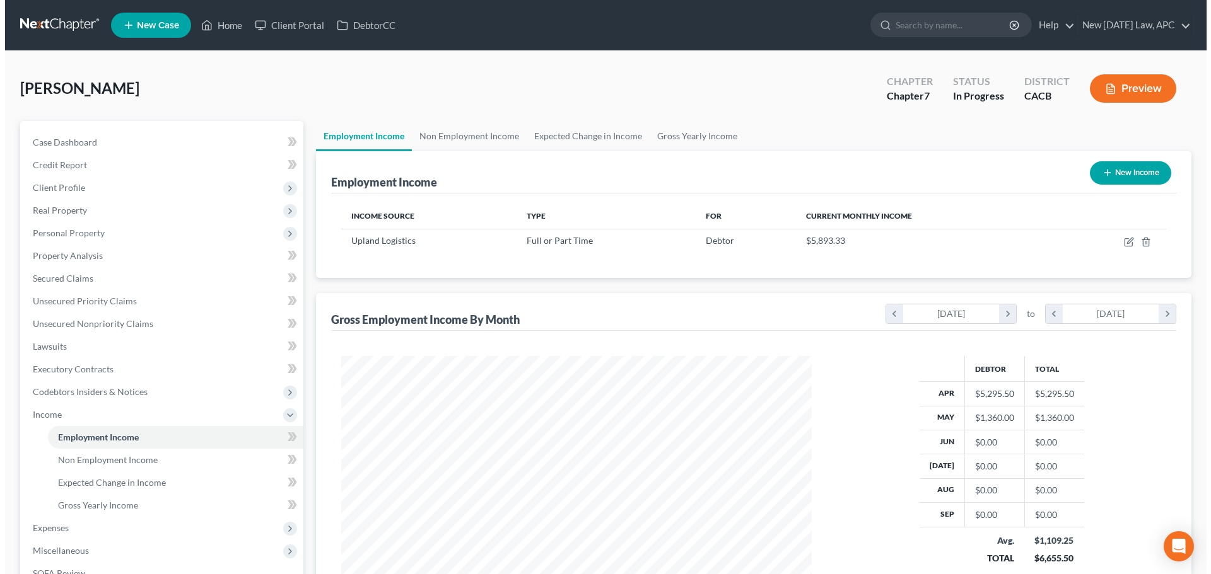
scroll to position [63, 0]
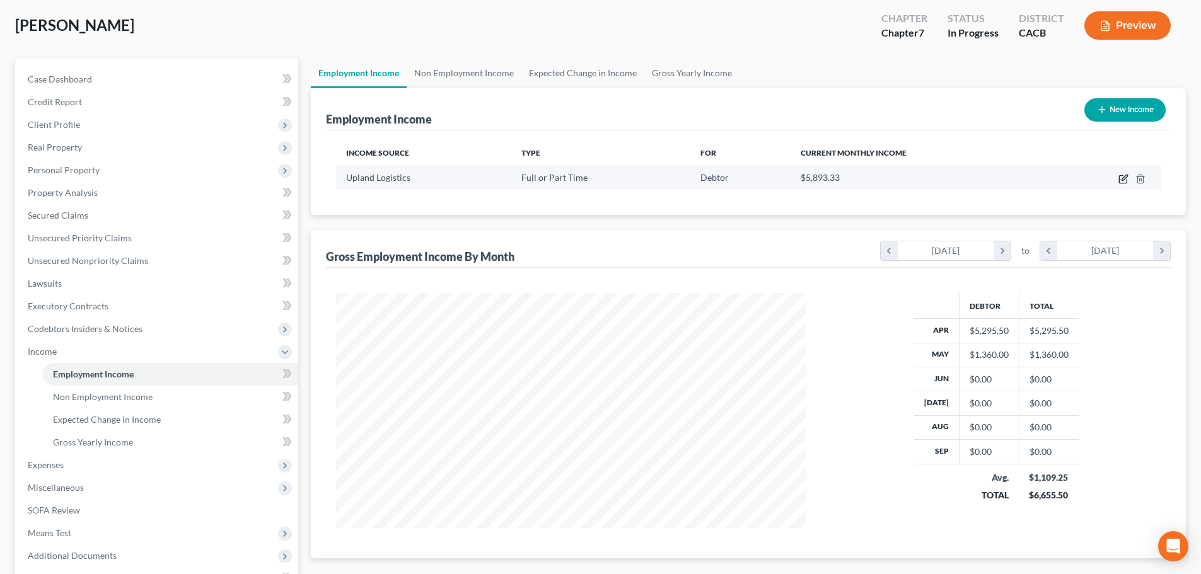
click at [1123, 178] on icon "button" at bounding box center [1124, 179] width 10 height 10
select select "0"
select select "4"
select select "3"
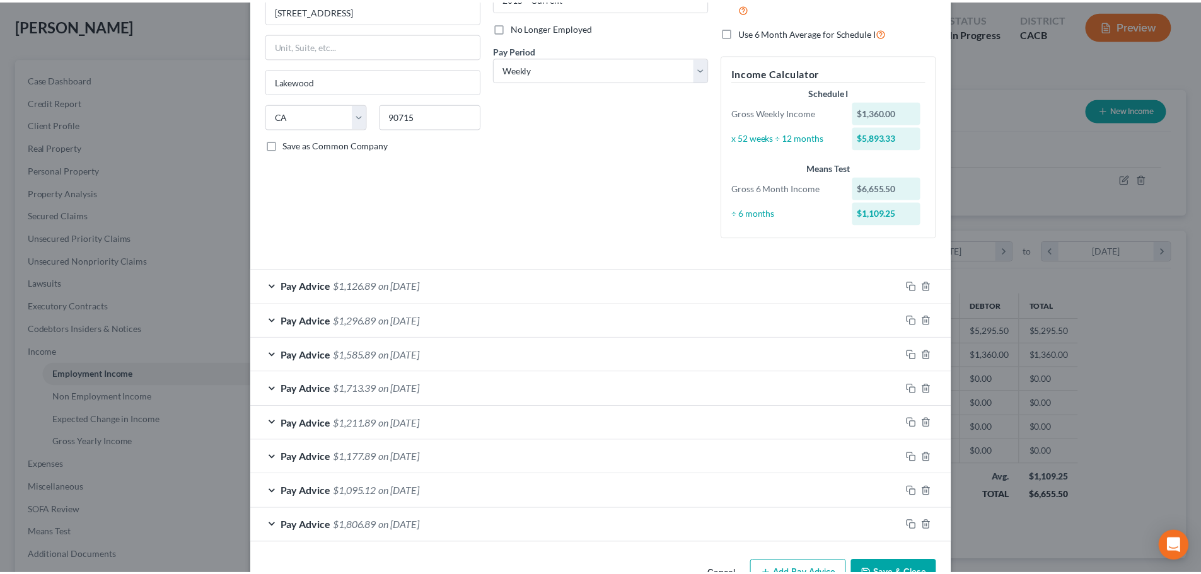
scroll to position [195, 0]
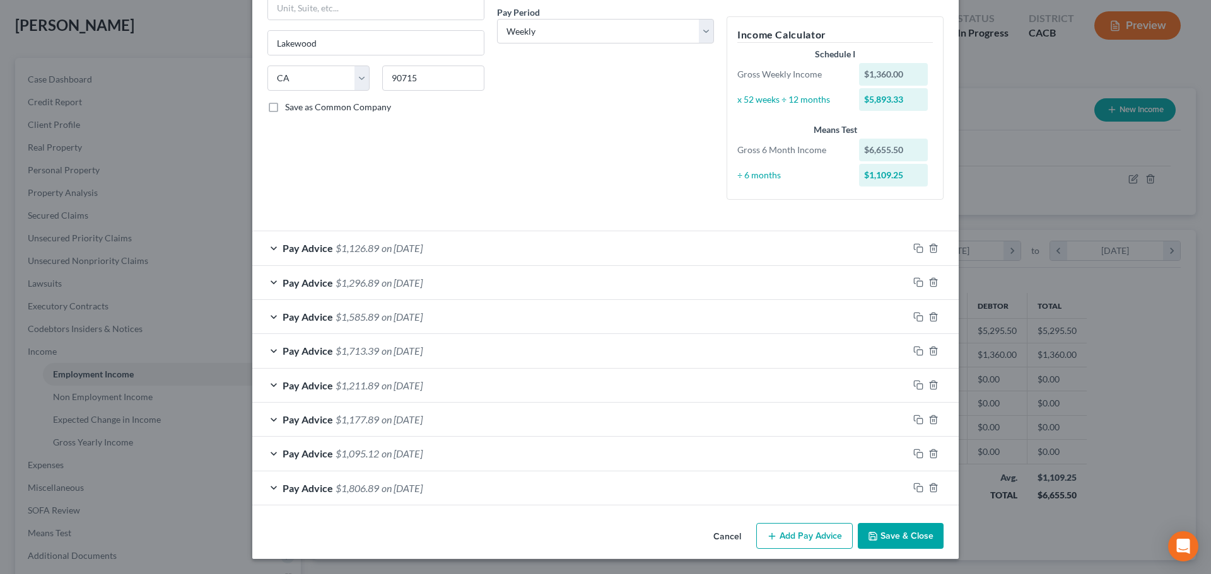
click at [720, 531] on button "Cancel" at bounding box center [727, 537] width 48 height 25
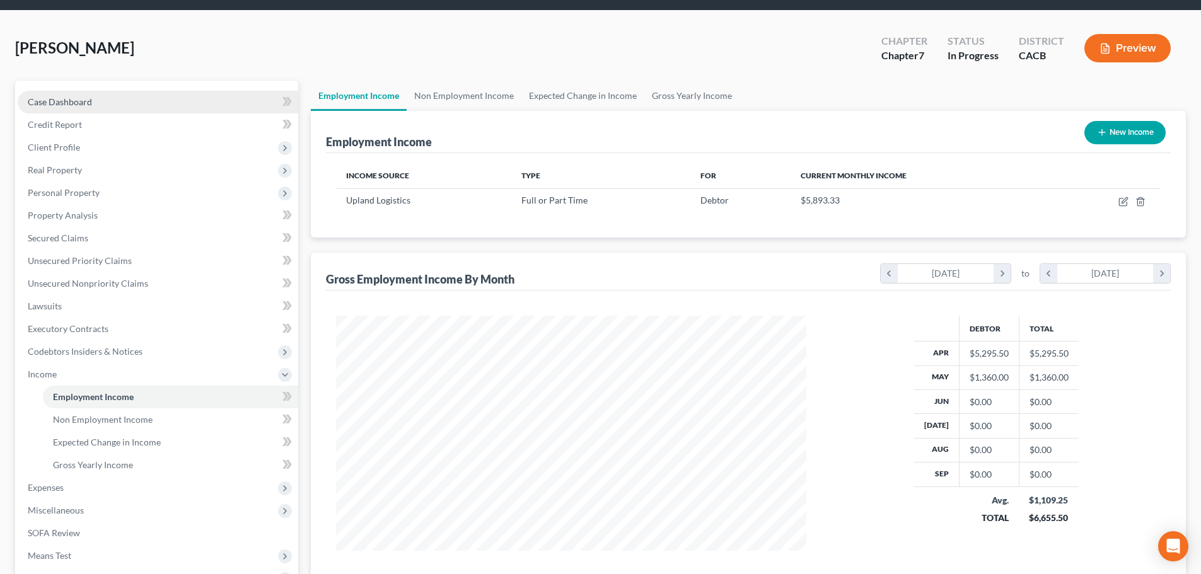
scroll to position [0, 0]
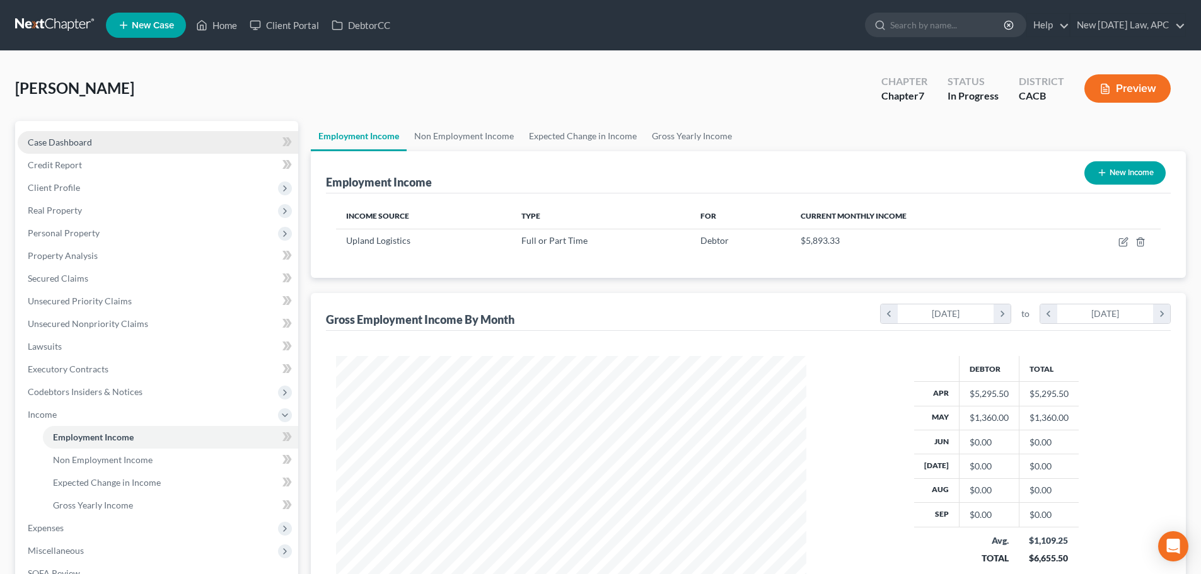
click at [134, 138] on link "Case Dashboard" at bounding box center [158, 142] width 281 height 23
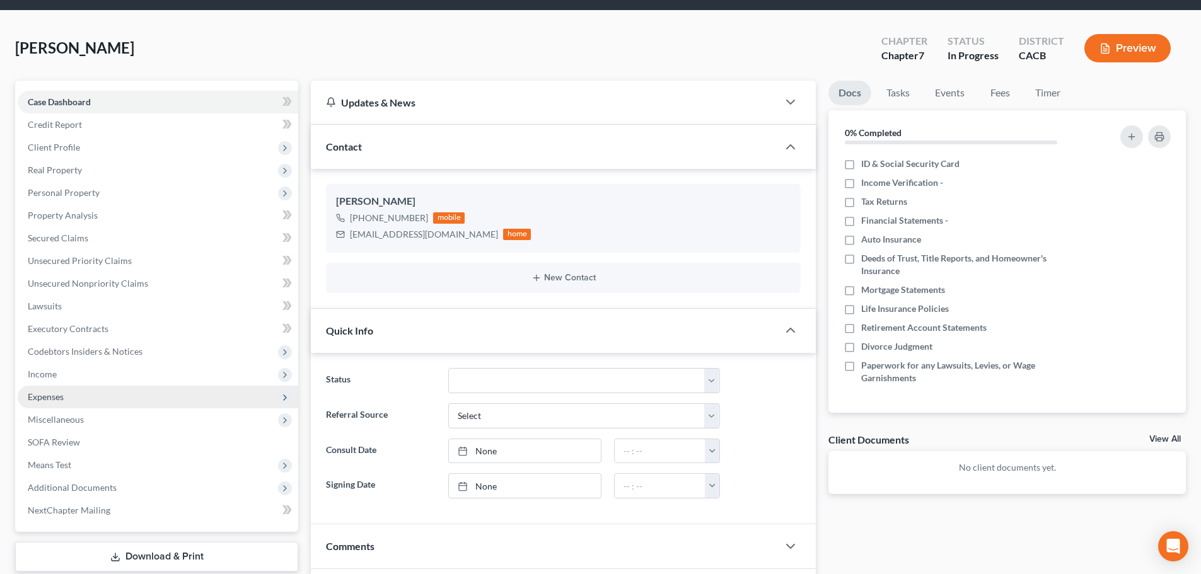
scroll to position [63, 0]
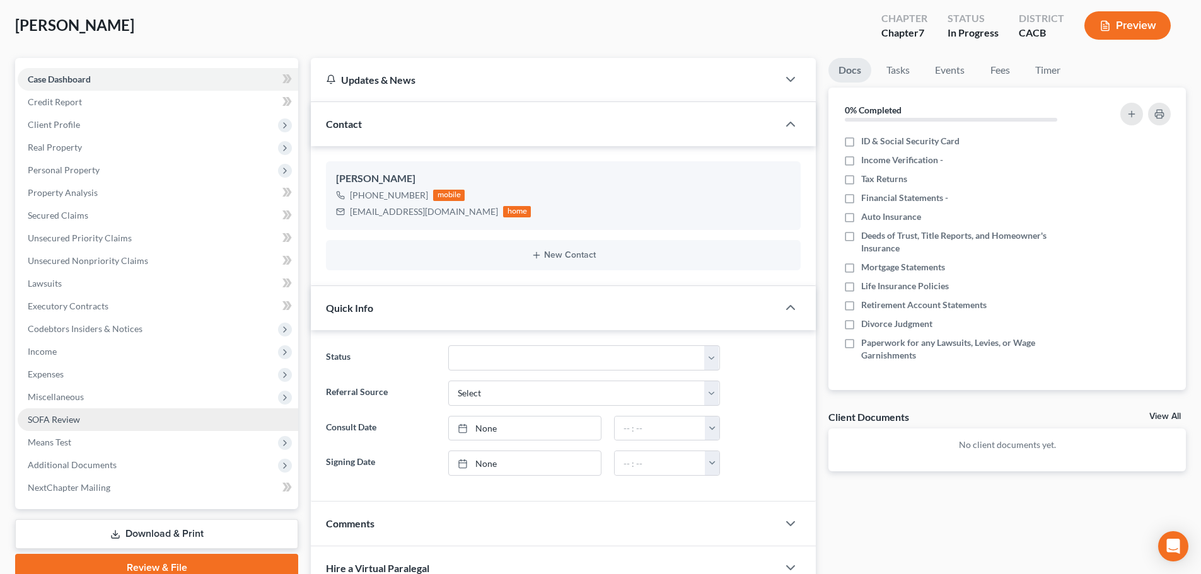
click at [94, 419] on link "SOFA Review" at bounding box center [158, 420] width 281 height 23
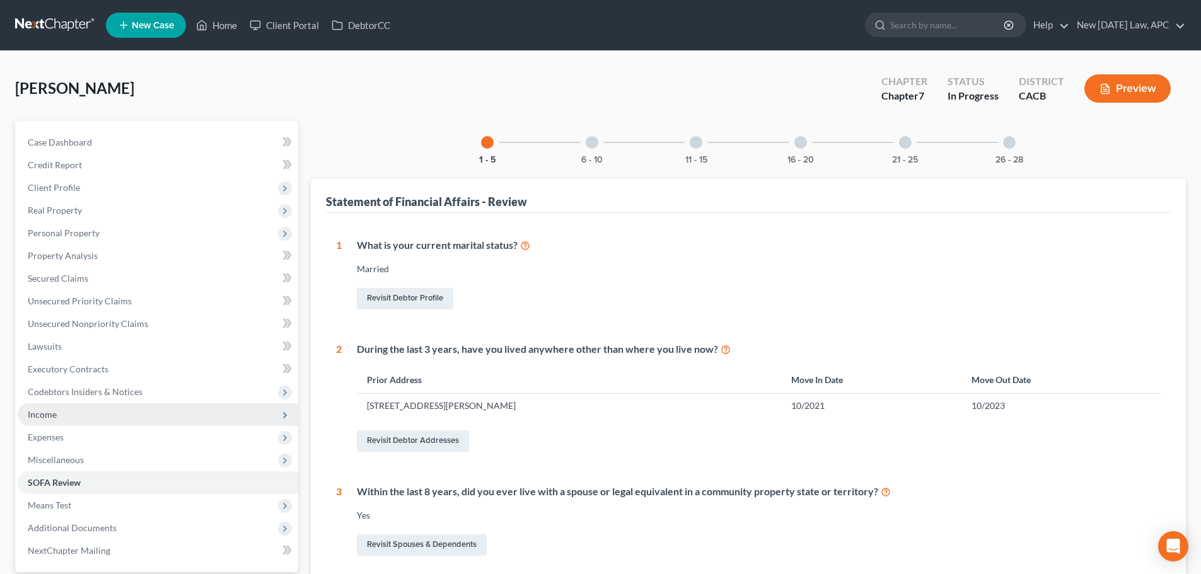
click at [79, 413] on span "Income" at bounding box center [158, 415] width 281 height 23
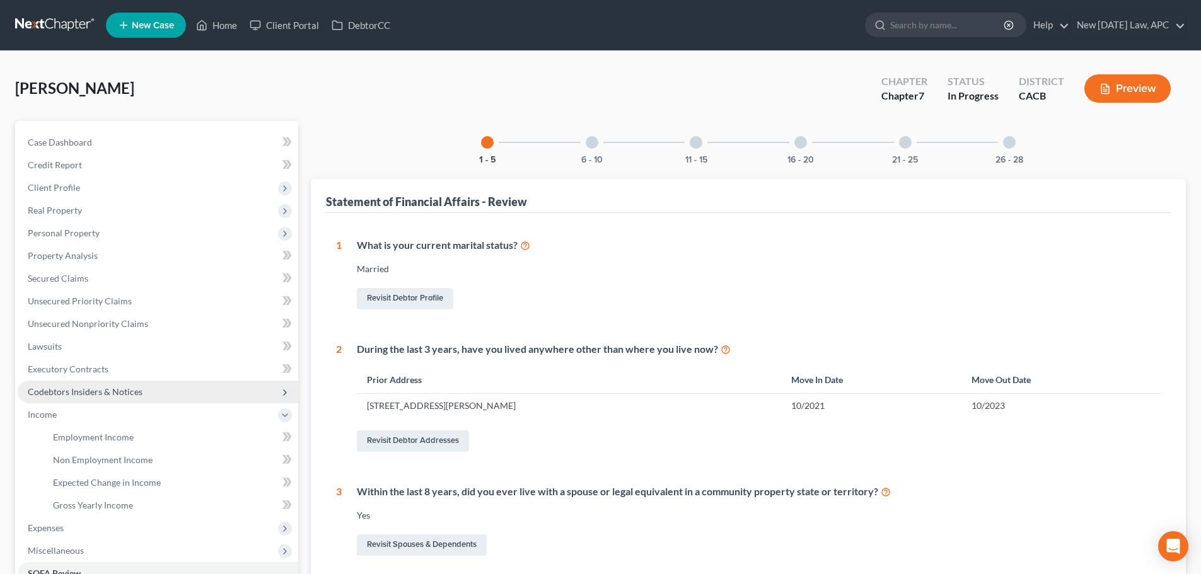
click at [86, 387] on span "Codebtors Insiders & Notices" at bounding box center [85, 392] width 115 height 11
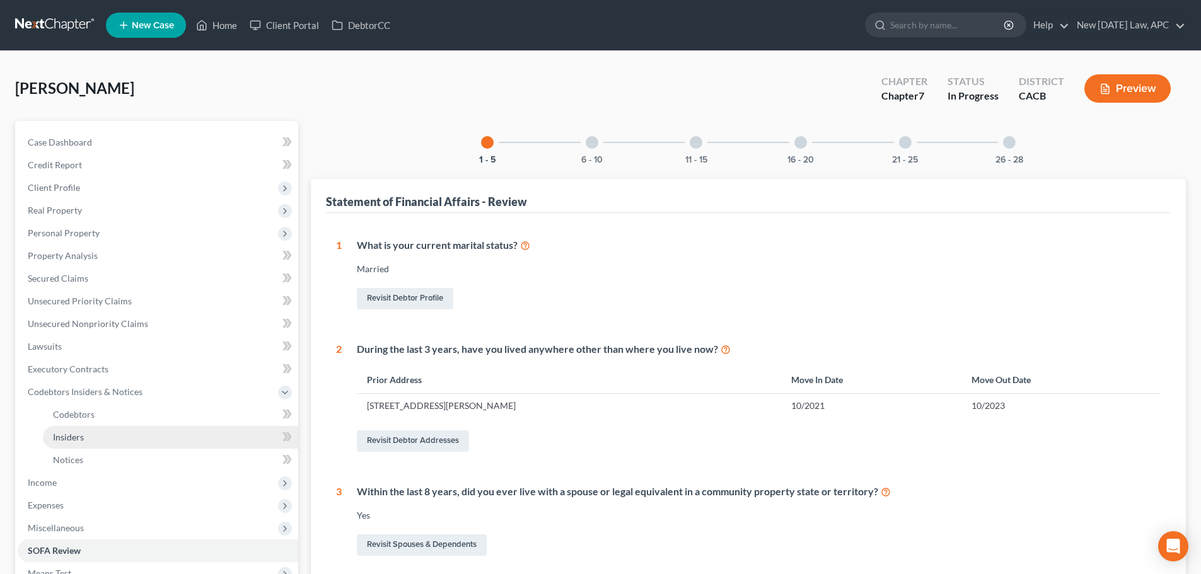
click at [90, 433] on link "Insiders" at bounding box center [170, 437] width 255 height 23
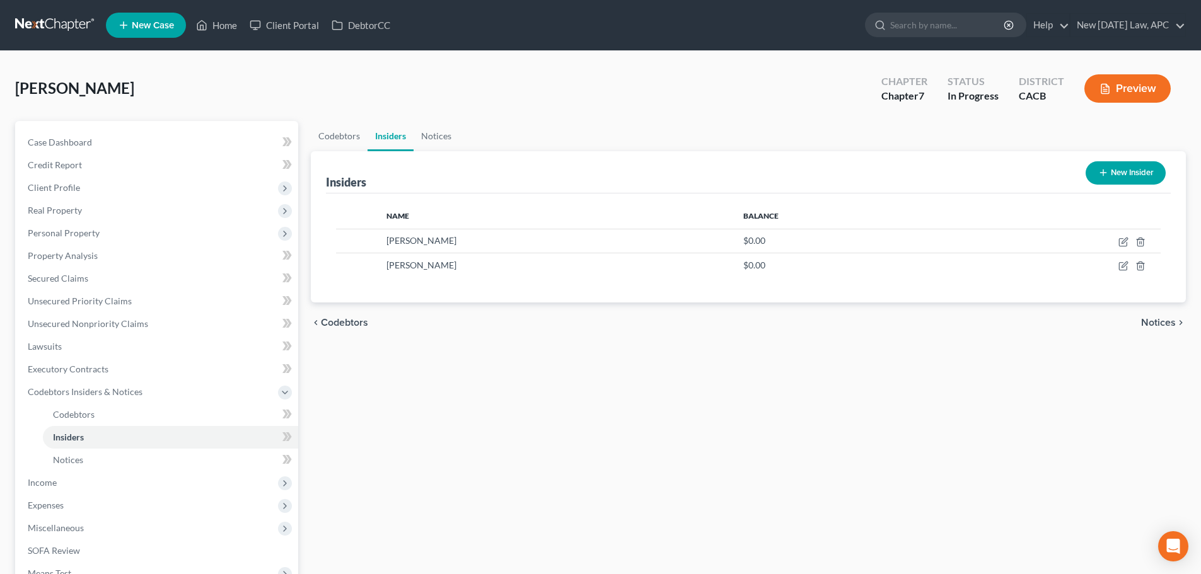
click at [1129, 85] on button "Preview" at bounding box center [1128, 88] width 86 height 28
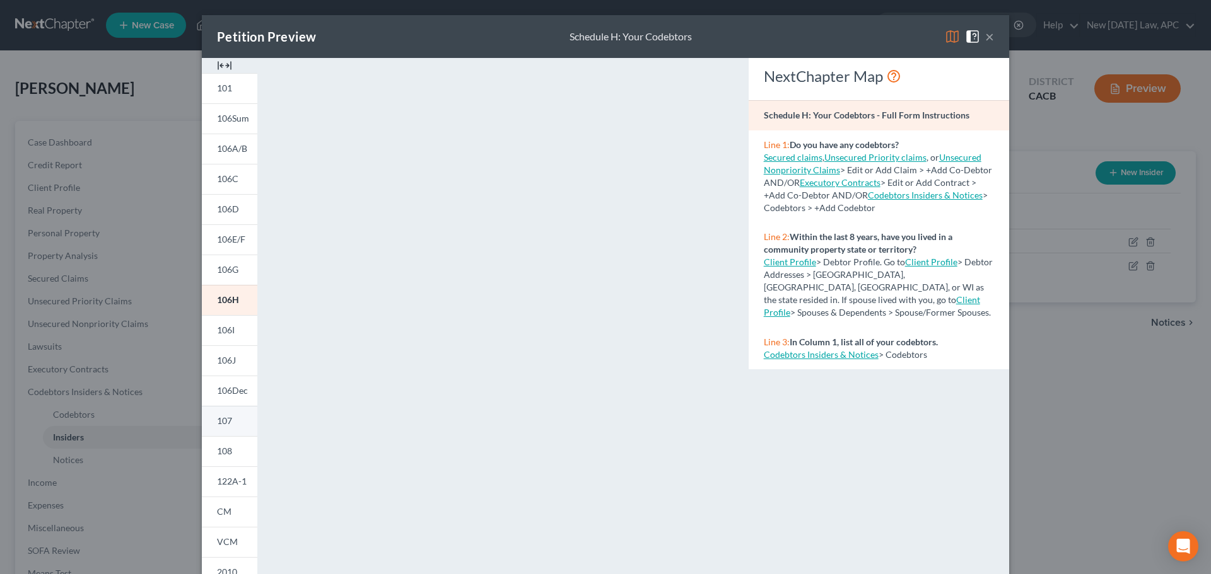
click at [221, 414] on link "107" at bounding box center [229, 421] width 55 height 30
